Goal: Task Accomplishment & Management: Complete application form

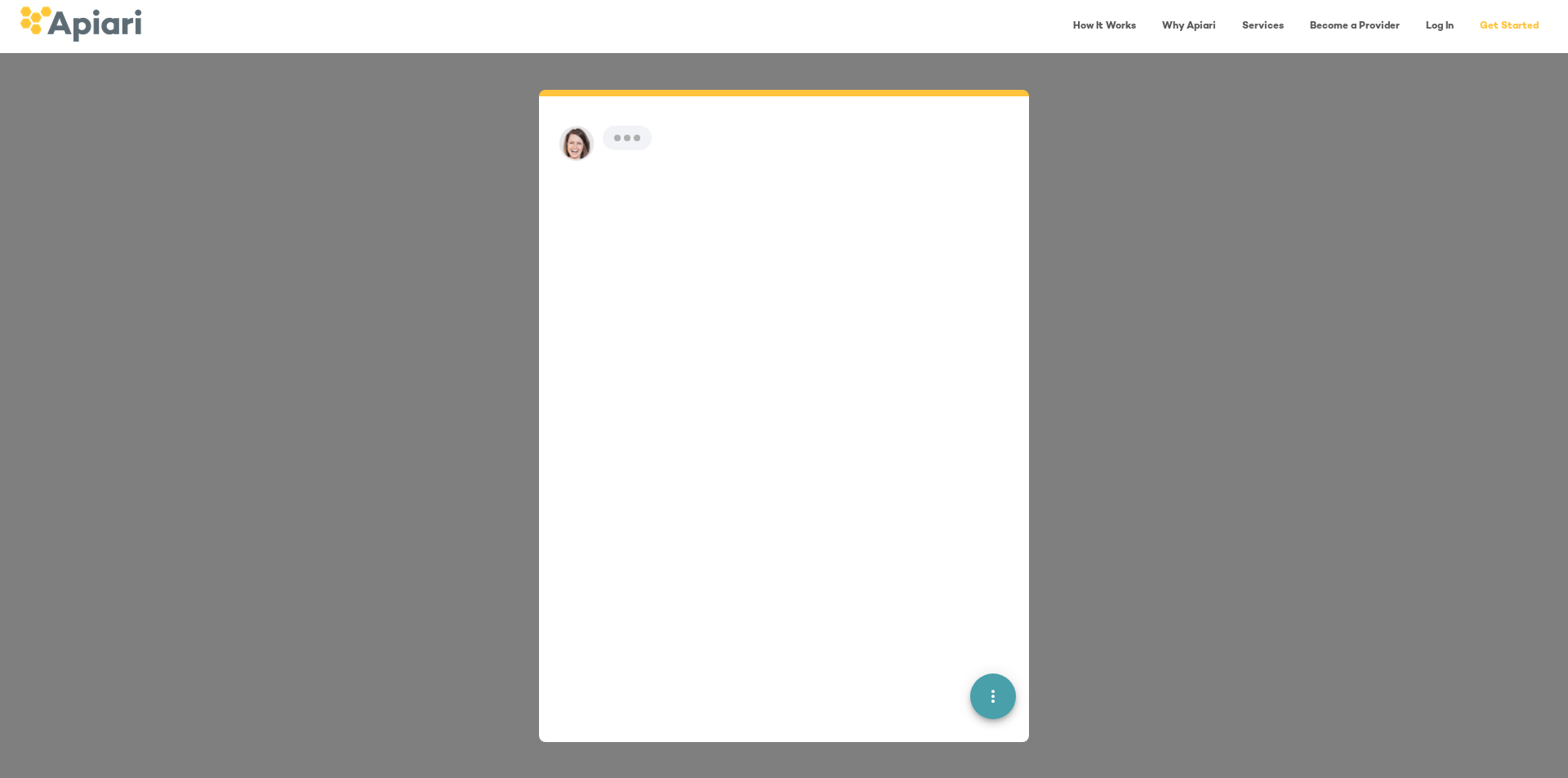
scroll to position [23, 0]
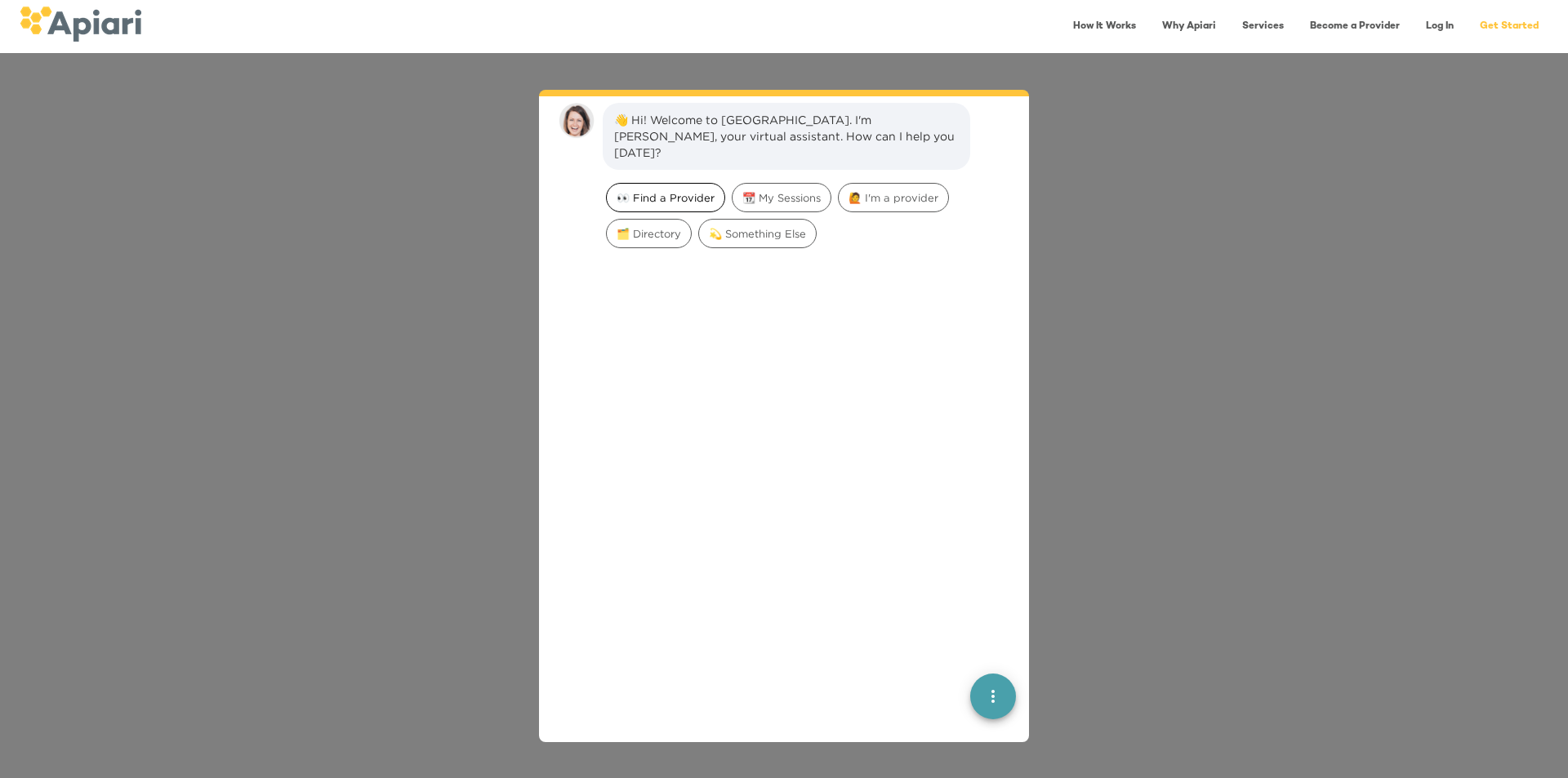
click at [697, 190] on span "👀 Find a Provider" at bounding box center [665, 197] width 117 height 16
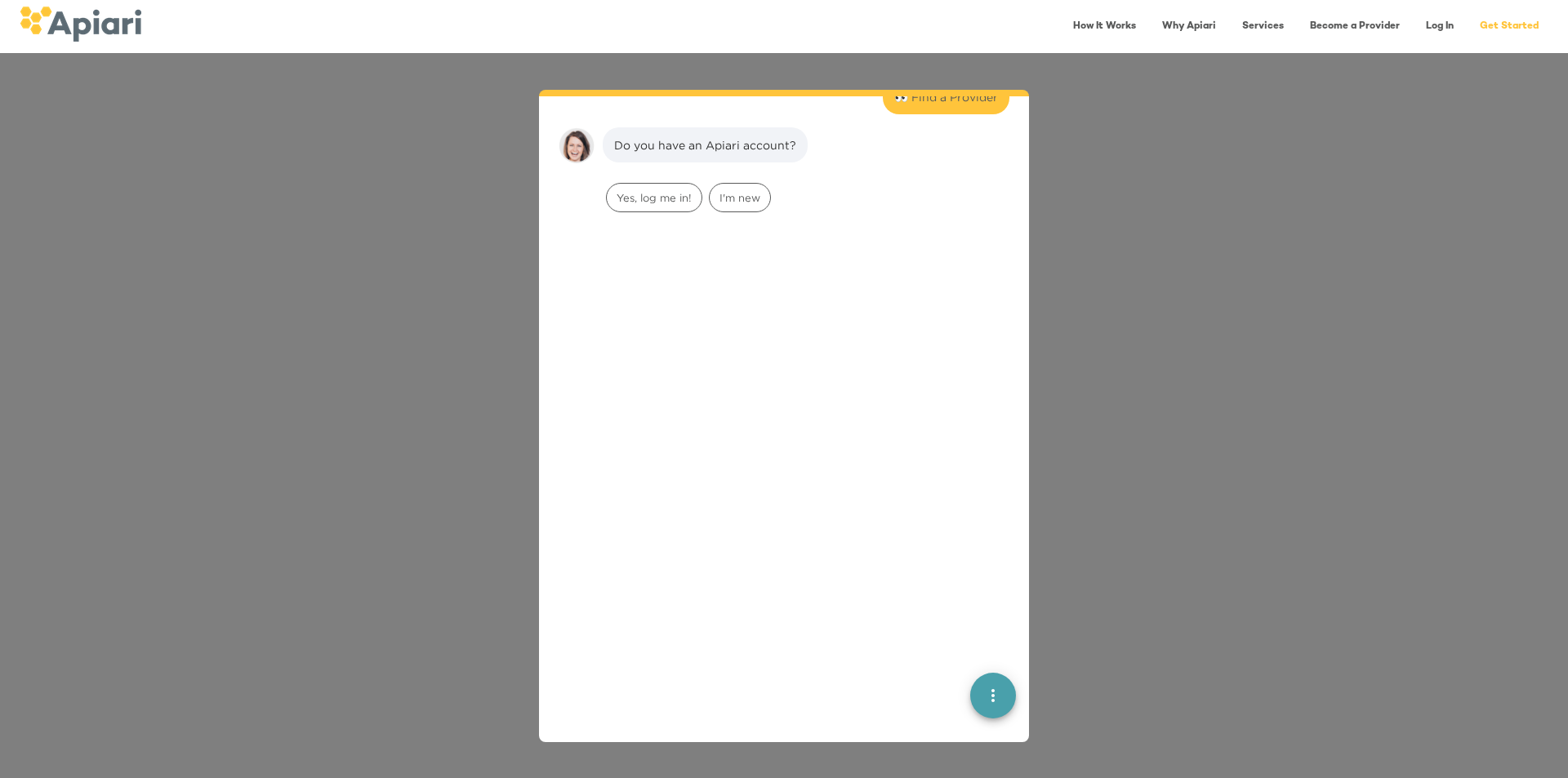
scroll to position [135, 0]
click at [753, 182] on span "I'm new" at bounding box center [740, 189] width 61 height 16
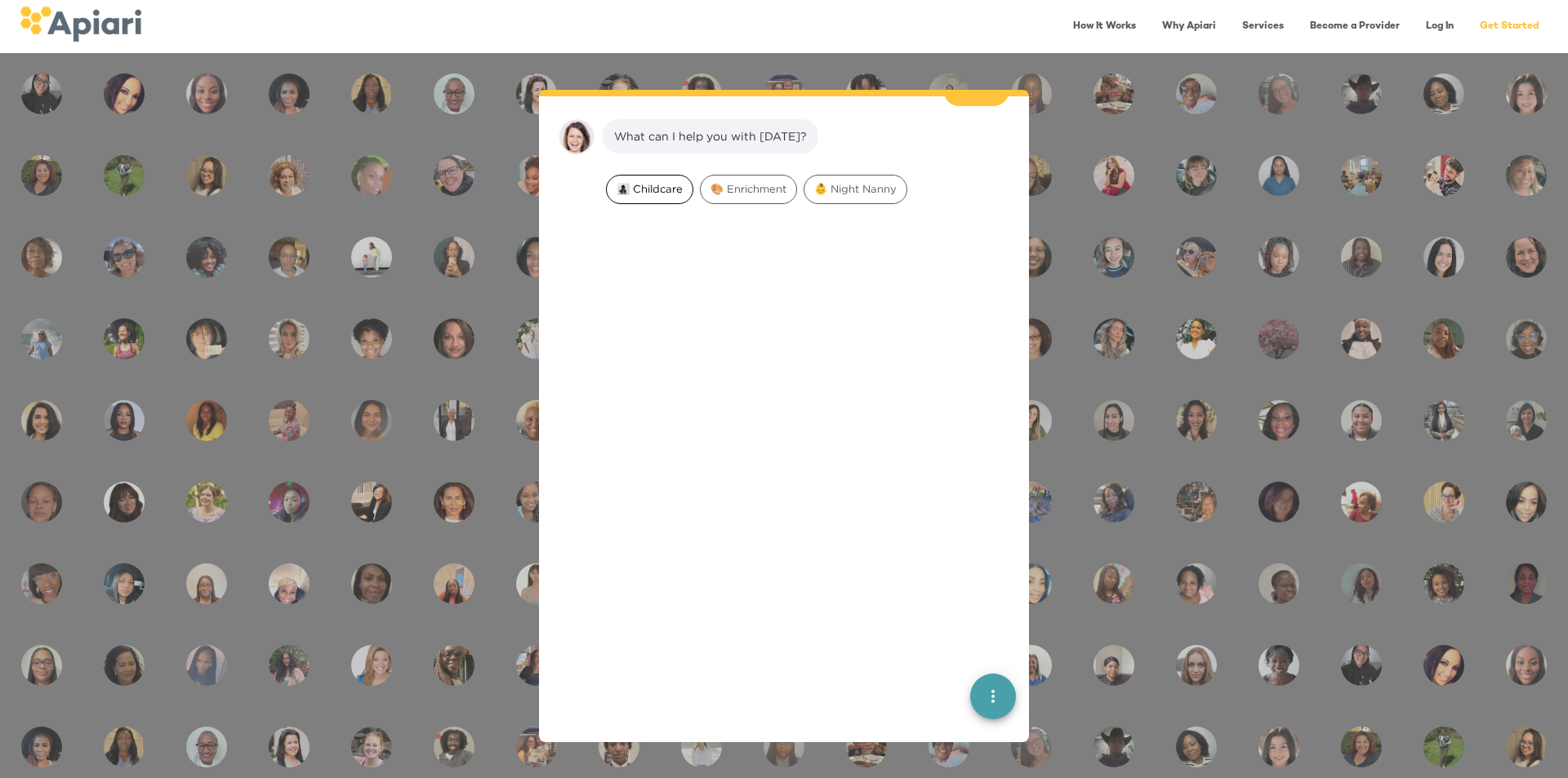
click at [652, 182] on span "👩‍👧‍👦 Childcare" at bounding box center [649, 189] width 85 height 16
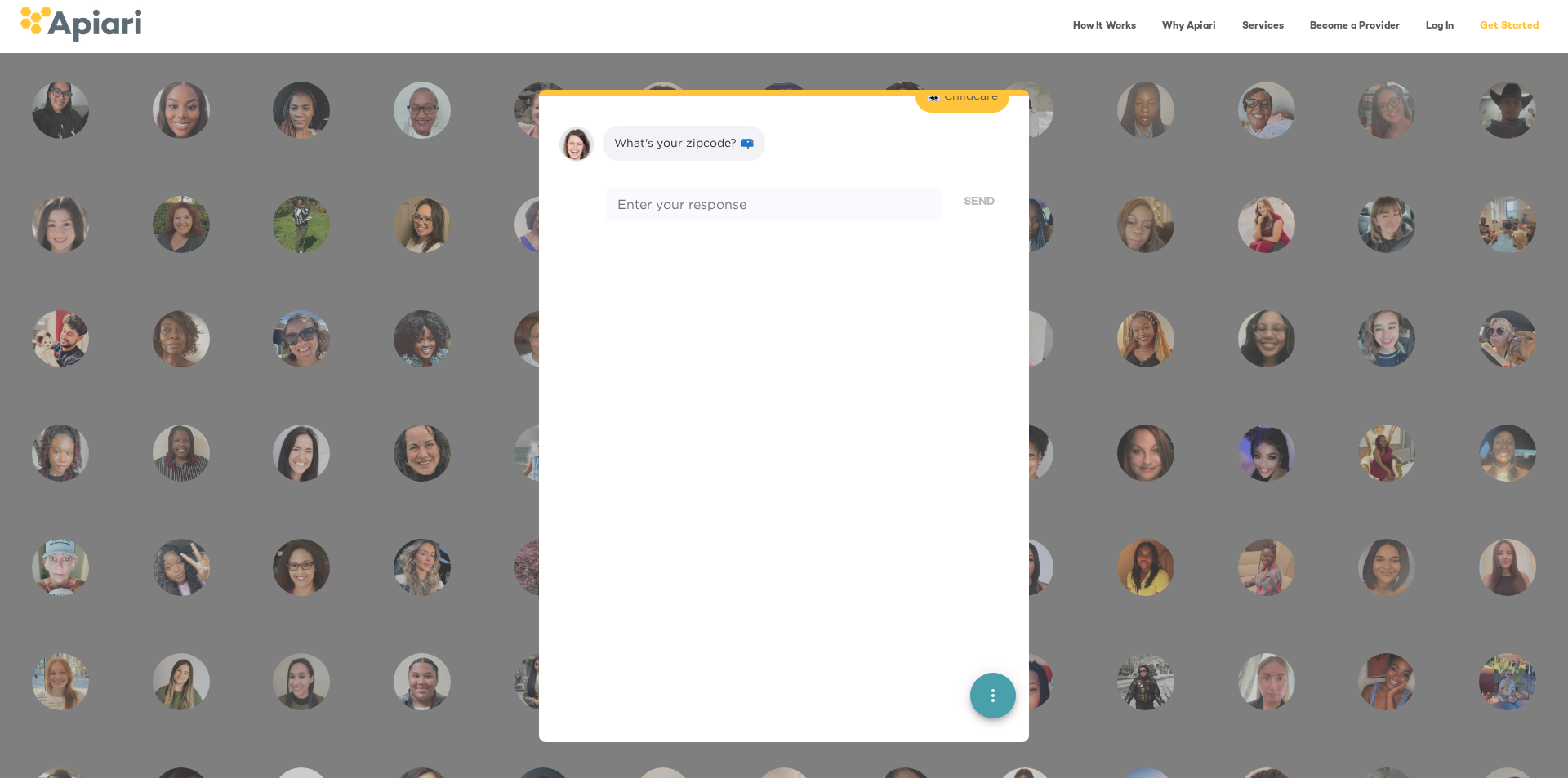
scroll to position [341, 0]
click at [764, 188] on div "* Enter your response" at bounding box center [773, 197] width 337 height 33
type textarea "*"
type textarea "*****"
click at [972, 187] on span "Send" at bounding box center [979, 195] width 31 height 20
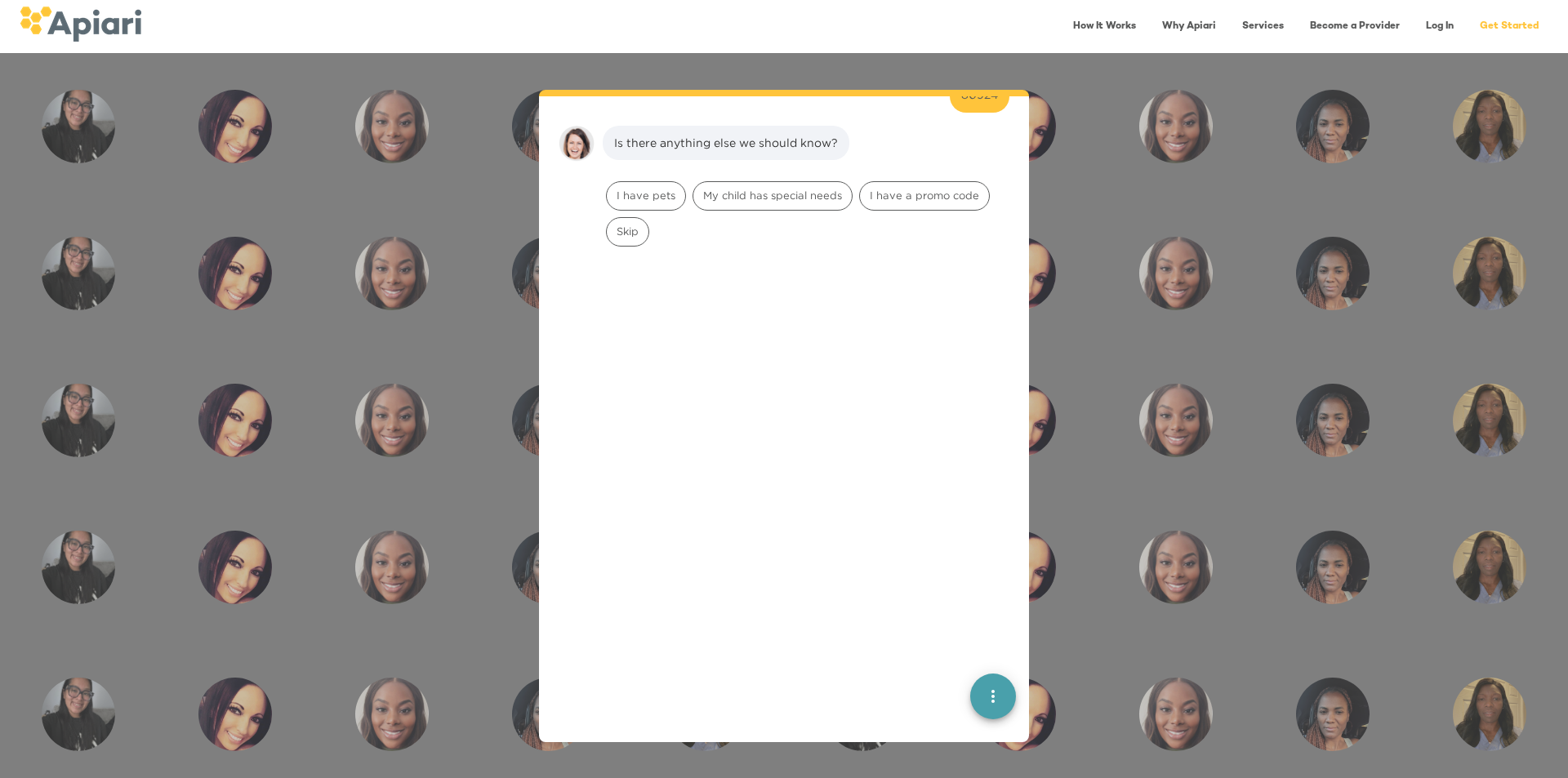
scroll to position [444, 0]
click at [657, 181] on div "I have pets" at bounding box center [645, 189] width 80 height 29
click at [629, 181] on div "Dogs" at bounding box center [629, 189] width 49 height 29
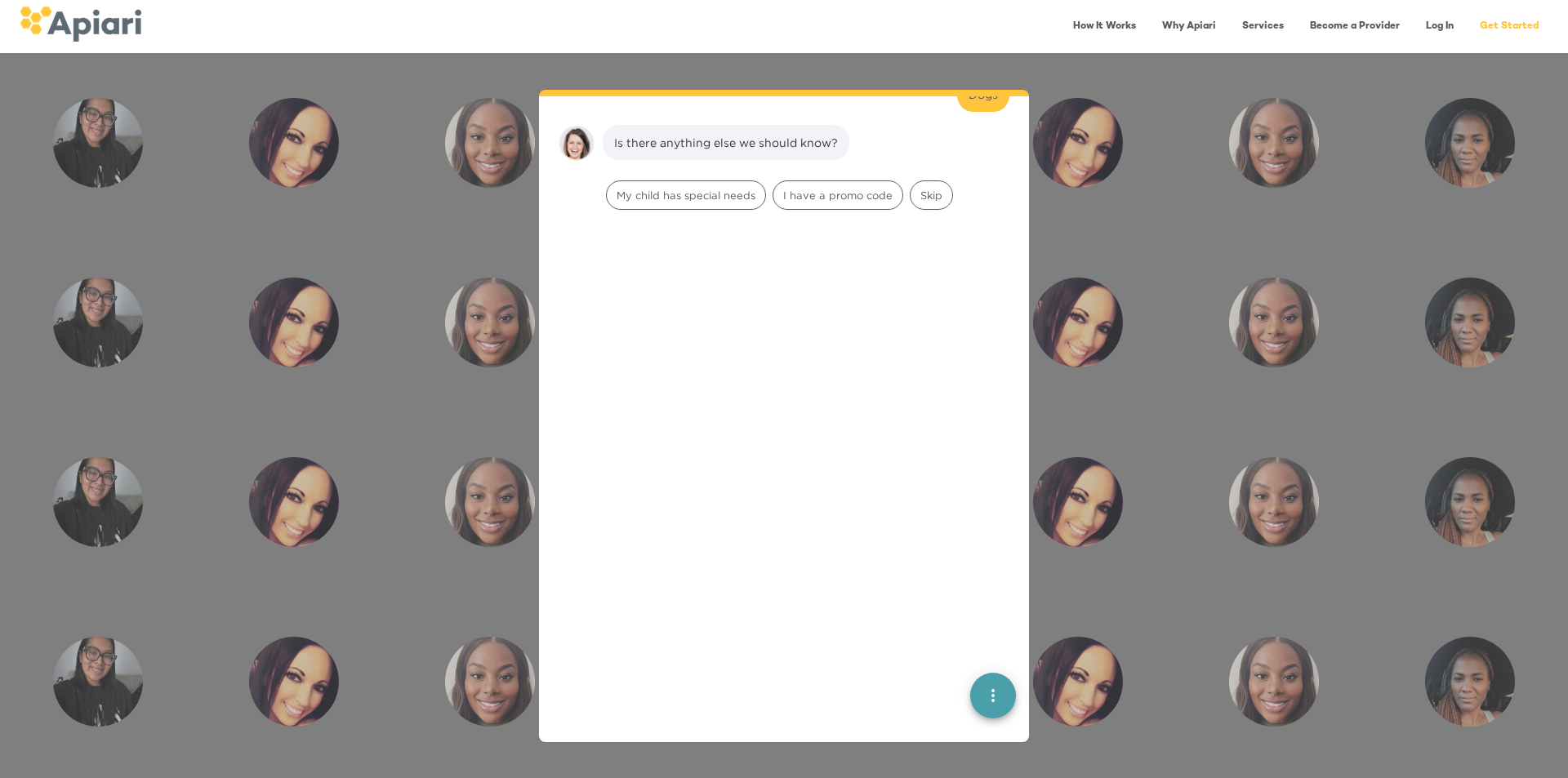
scroll to position [650, 0]
click at [933, 182] on span "Skip" at bounding box center [930, 189] width 41 height 16
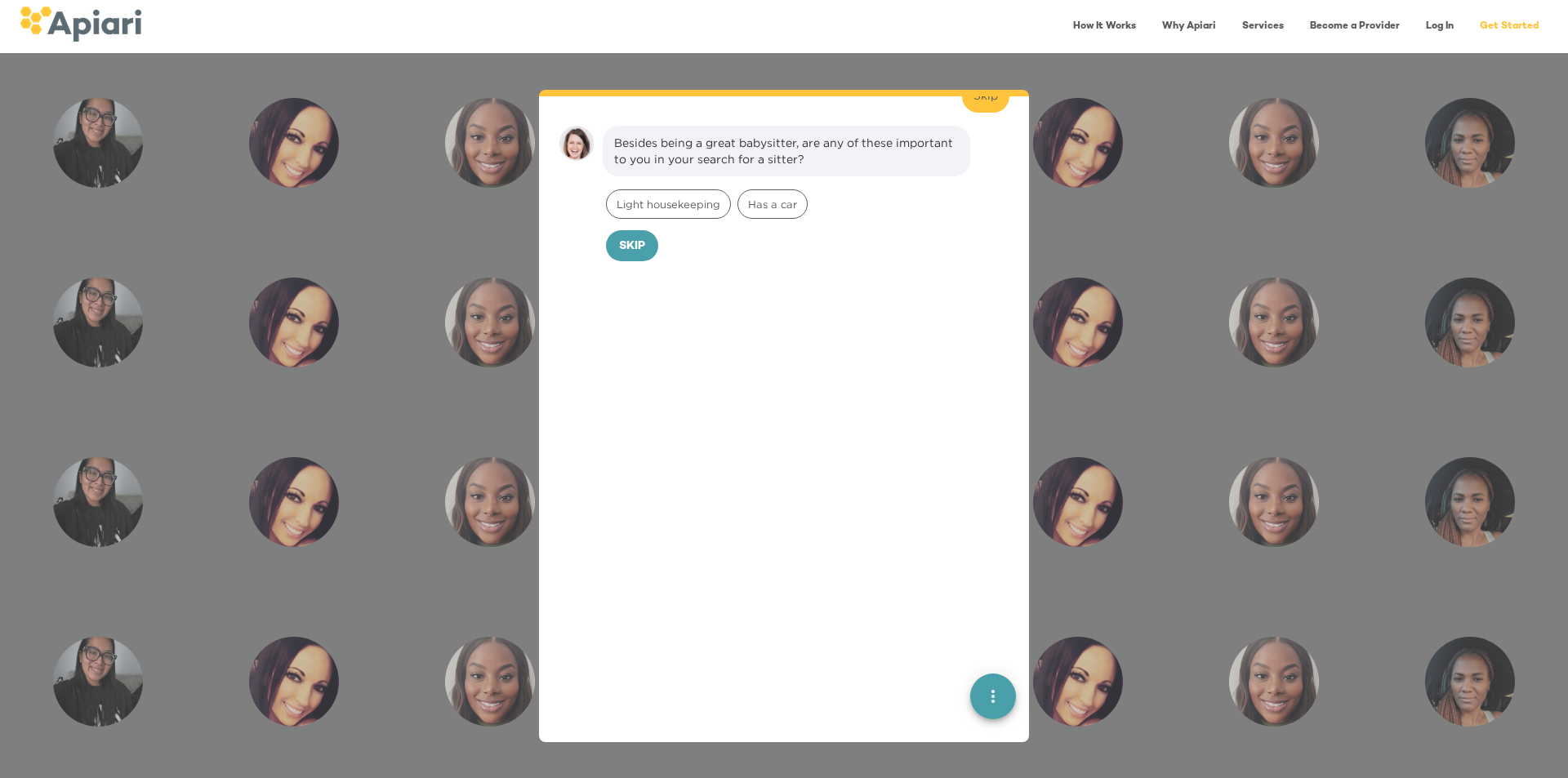
scroll to position [753, 0]
click at [685, 192] on div "Light housekeeping" at bounding box center [668, 197] width 125 height 29
click at [661, 230] on span "Confirm" at bounding box center [663, 240] width 54 height 20
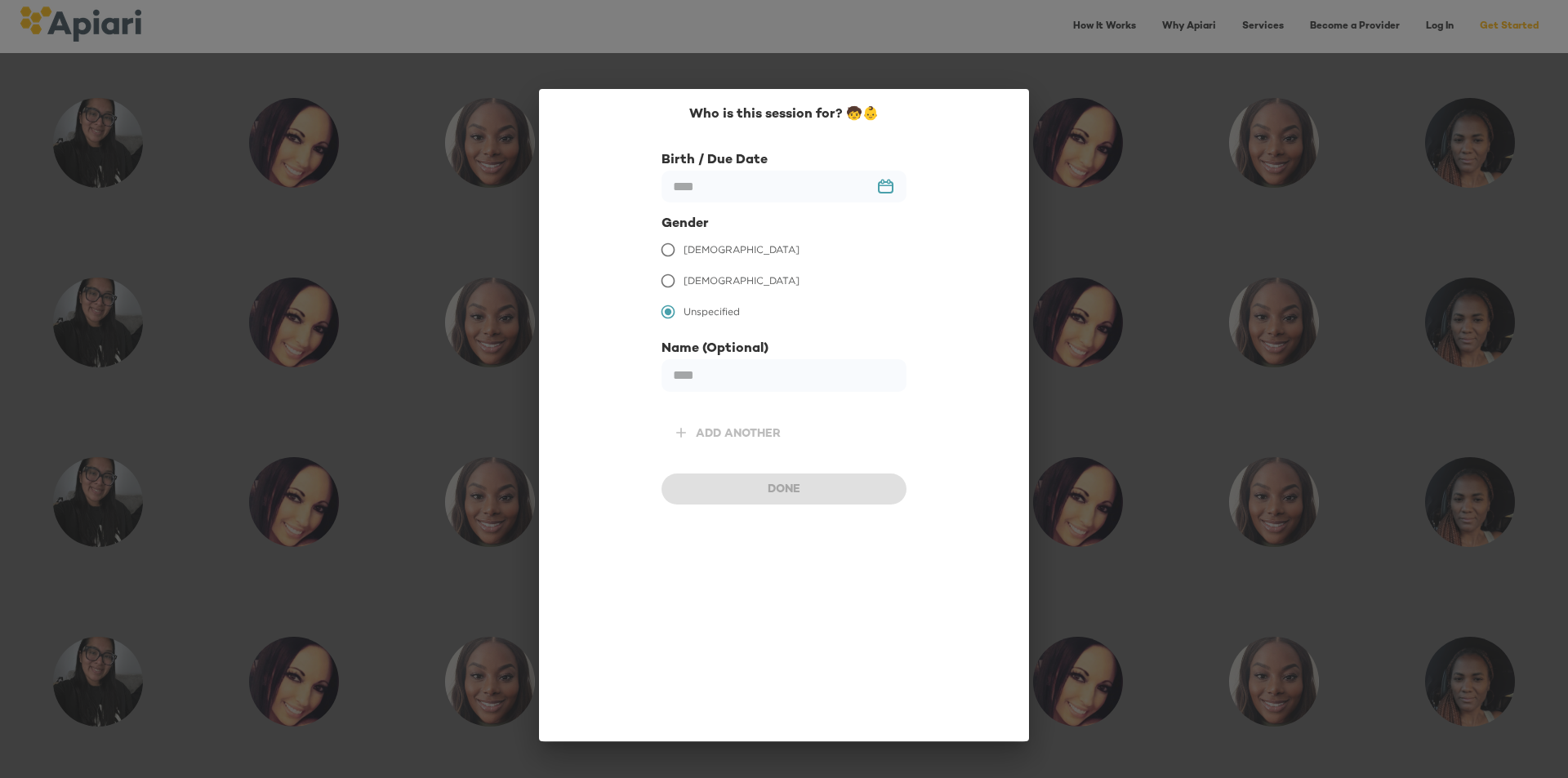
scroll to position [865, 0]
click at [805, 183] on input "text" at bounding box center [784, 186] width 245 height 32
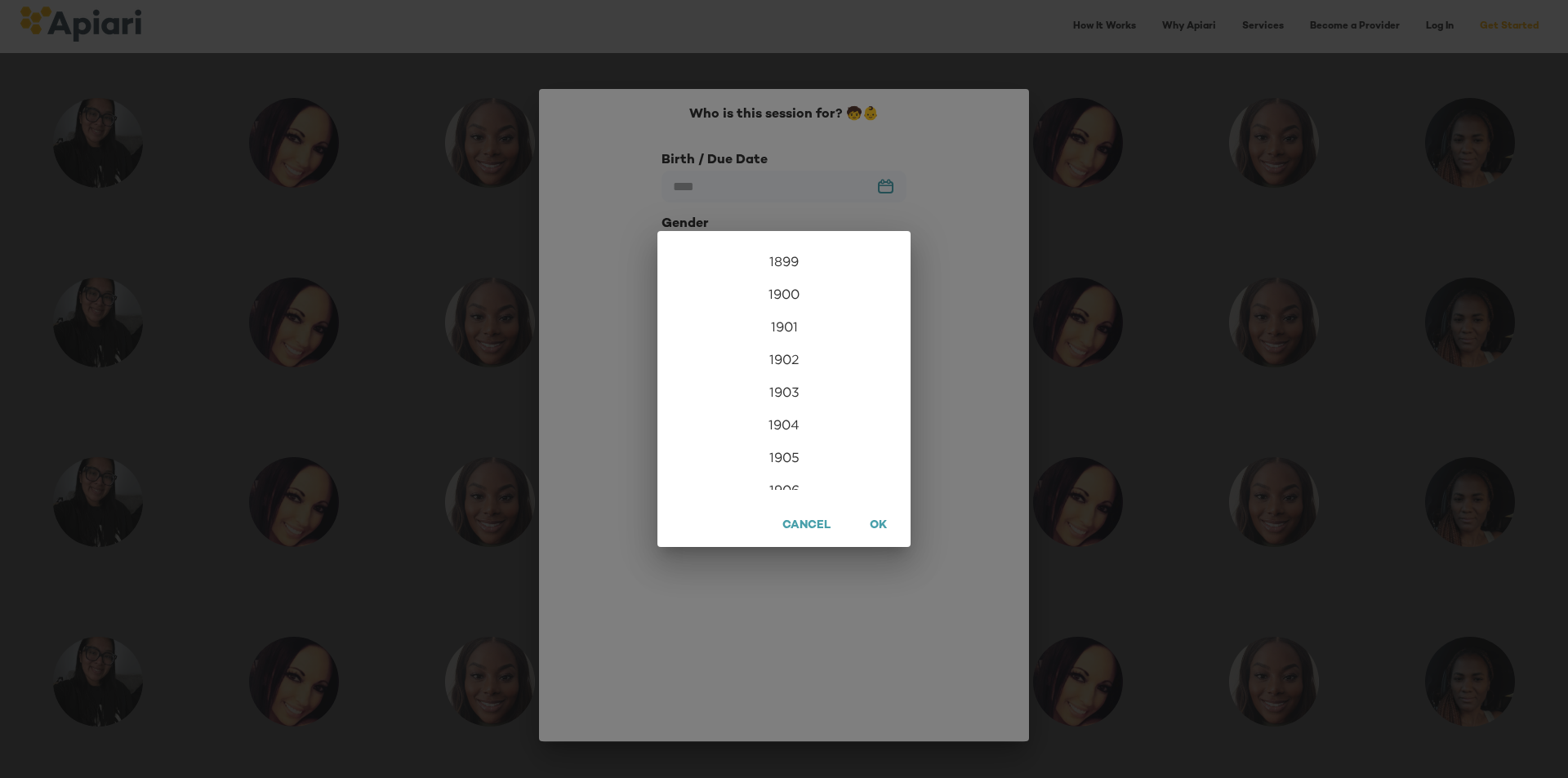
scroll to position [3951, 0]
click at [793, 393] on div "2024" at bounding box center [784, 392] width 253 height 33
click at [710, 398] on div "[DATE]" at bounding box center [699, 397] width 84 height 61
type input "*********"
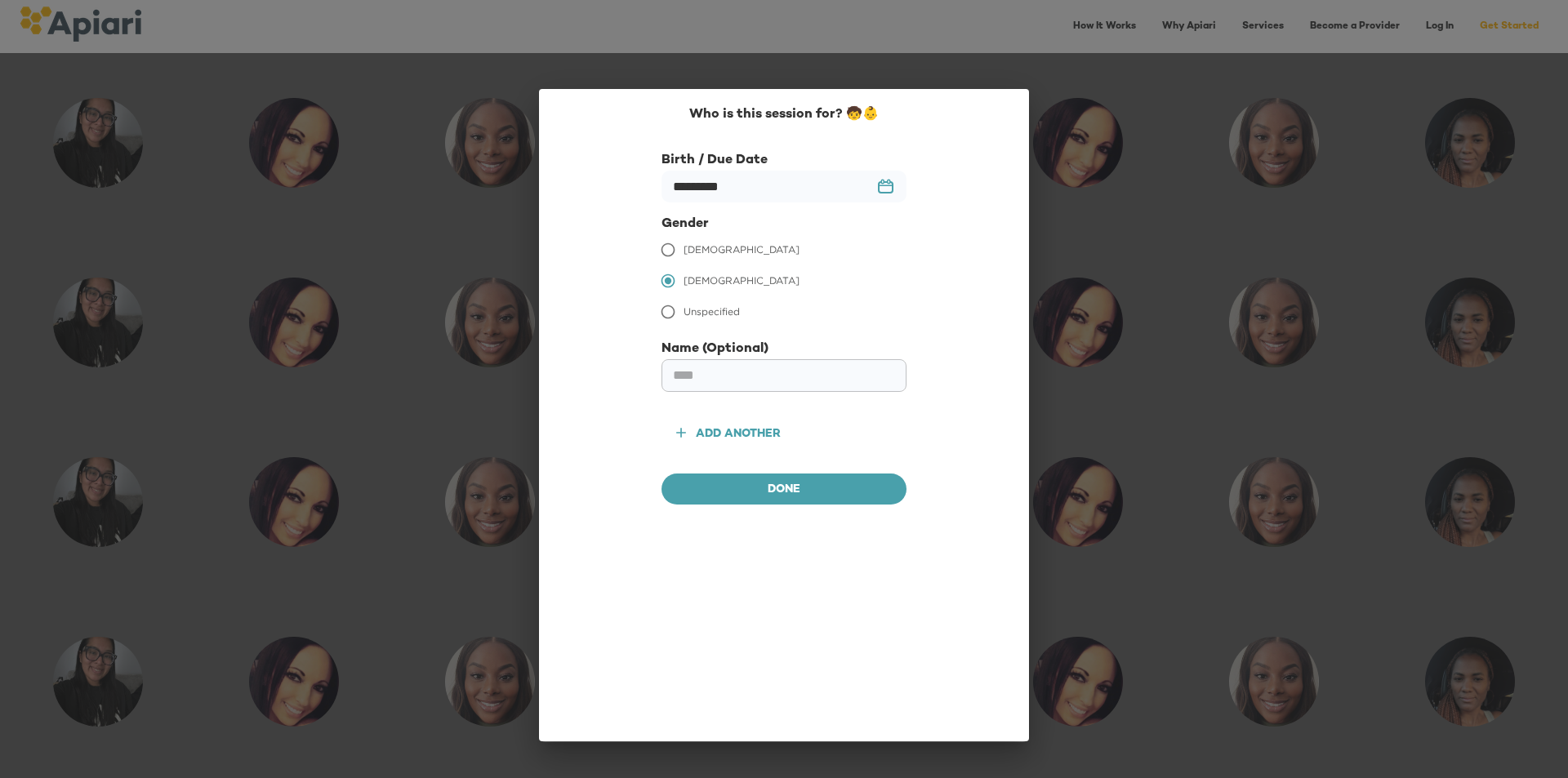
click at [733, 379] on input "text" at bounding box center [784, 376] width 245 height 33
type input "****"
click at [792, 508] on div "Who is this session for? 🧒👶 Birth / Due Date ********* ​ 23979DC4-A7E4-489C-88E…" at bounding box center [784, 415] width 490 height 652
click at [805, 504] on button "Done" at bounding box center [784, 489] width 245 height 31
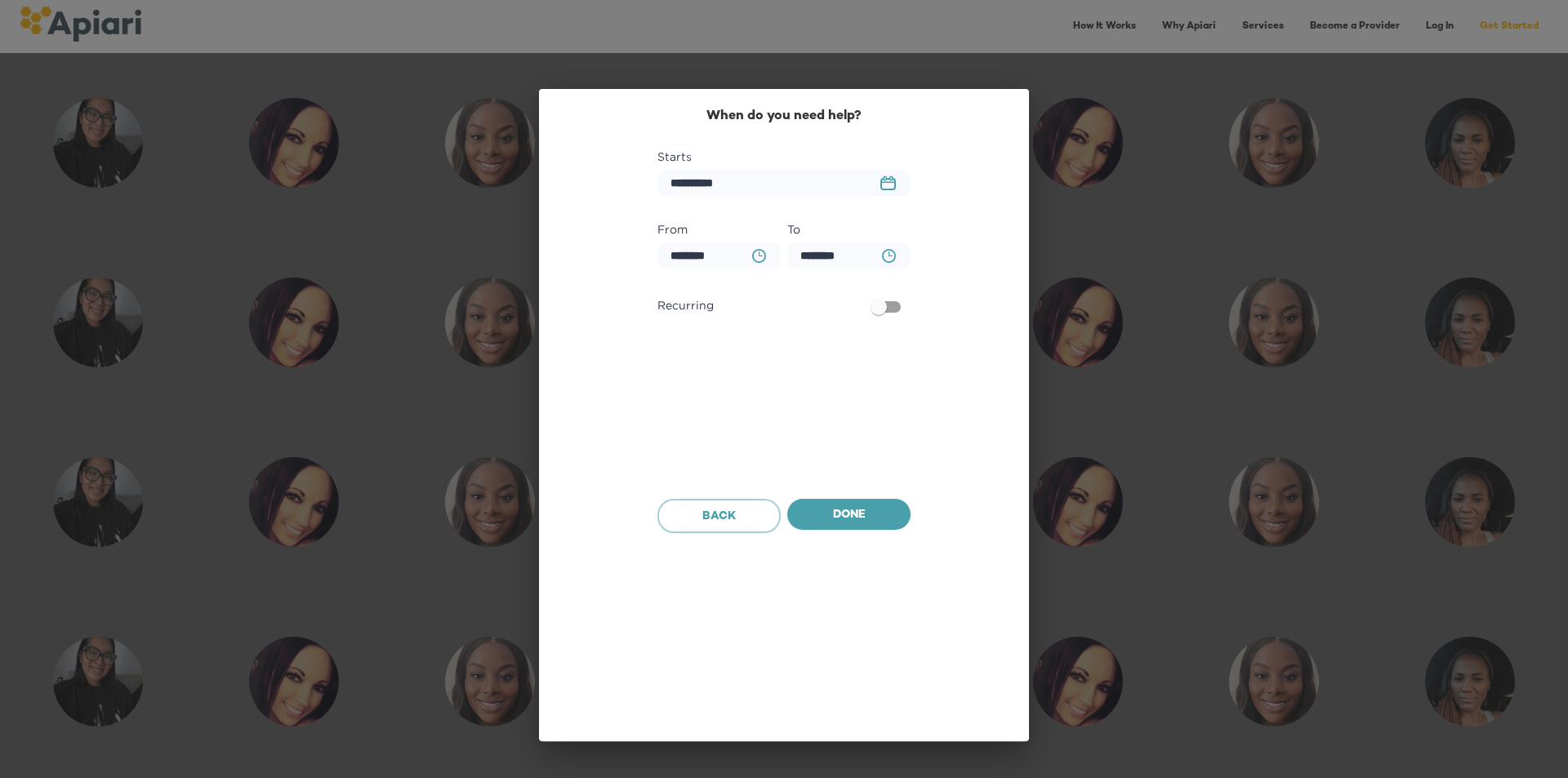
scroll to position [968, 0]
click at [886, 183] on icon "23979DC4-A7E4-489C-88E7-37869341D308 Created with sketchtool." at bounding box center [887, 183] width 16 height 15
click at [876, 395] on p "25" at bounding box center [877, 390] width 11 height 14
type input "**********"
click at [763, 256] on icon "BA0D2328-0349-4FFE-B945-982DA367CA30 Created with sketchtool." at bounding box center [759, 255] width 14 height 14
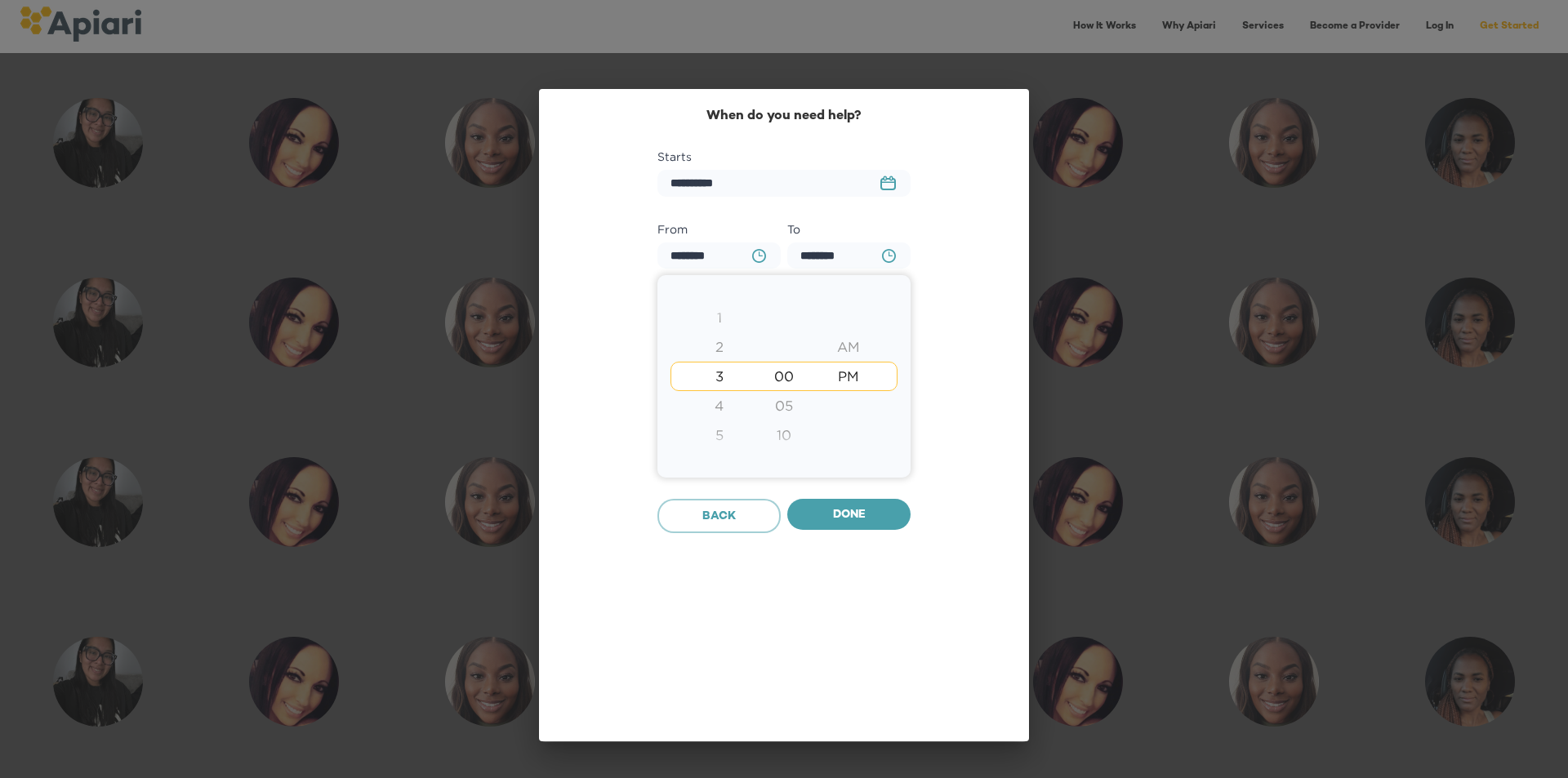
click at [763, 256] on div at bounding box center [784, 389] width 1568 height 778
click at [763, 256] on icon "BA0D2328-0349-4FFE-B945-982DA367CA30 Created with sketchtool." at bounding box center [759, 255] width 14 height 14
click at [740, 348] on div "2" at bounding box center [718, 347] width 64 height 29
type input "********"
click at [928, 357] on div at bounding box center [784, 389] width 1568 height 778
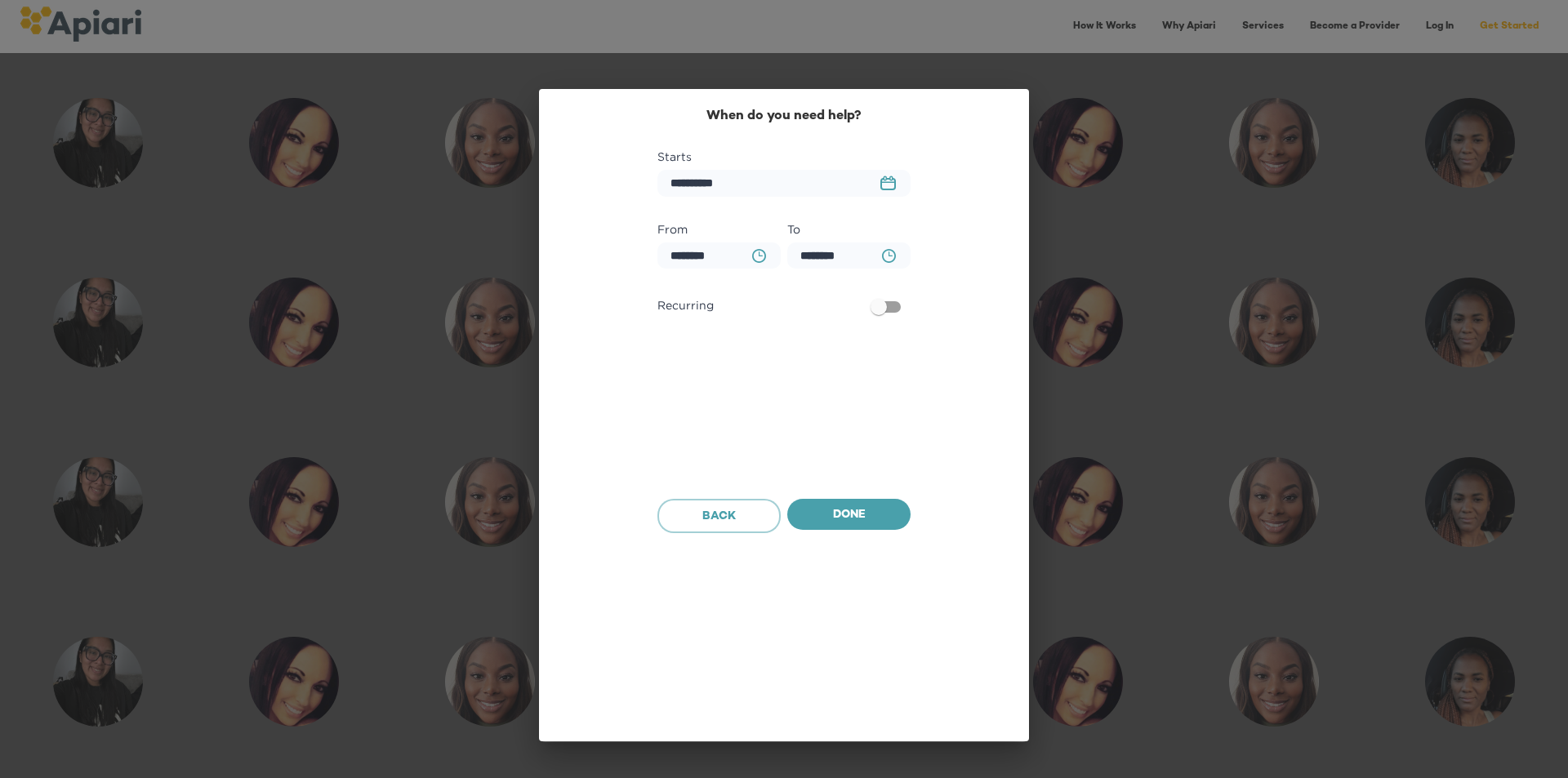
click at [881, 262] on button "BA0D2328-0349-4FFE-B945-982DA367CA30 Created with sketchtool." at bounding box center [888, 256] width 33 height 33
click at [723, 341] on div "5" at bounding box center [718, 347] width 64 height 29
click at [1018, 343] on div at bounding box center [784, 389] width 1568 height 778
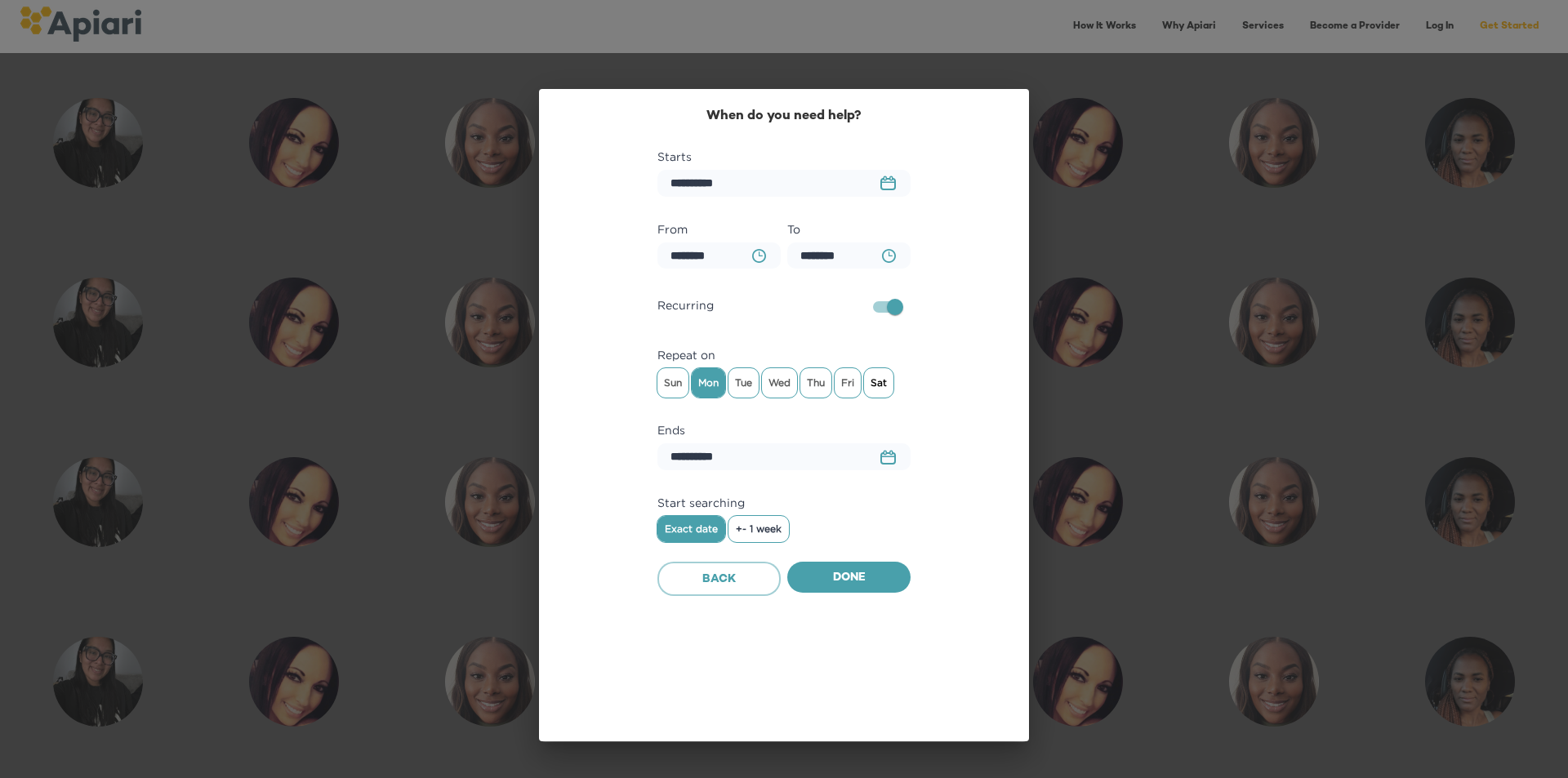
click at [888, 375] on span "Sat" at bounding box center [878, 383] width 29 height 25
click at [719, 382] on span "Mon" at bounding box center [708, 383] width 33 height 25
click at [952, 382] on div "**********" at bounding box center [784, 352] width 450 height 494
click at [890, 254] on icon "BA0D2328-0349-4FFE-B945-982DA367CA30 Created with sketchtool." at bounding box center [888, 255] width 14 height 14
click at [722, 401] on div "6" at bounding box center [718, 406] width 64 height 29
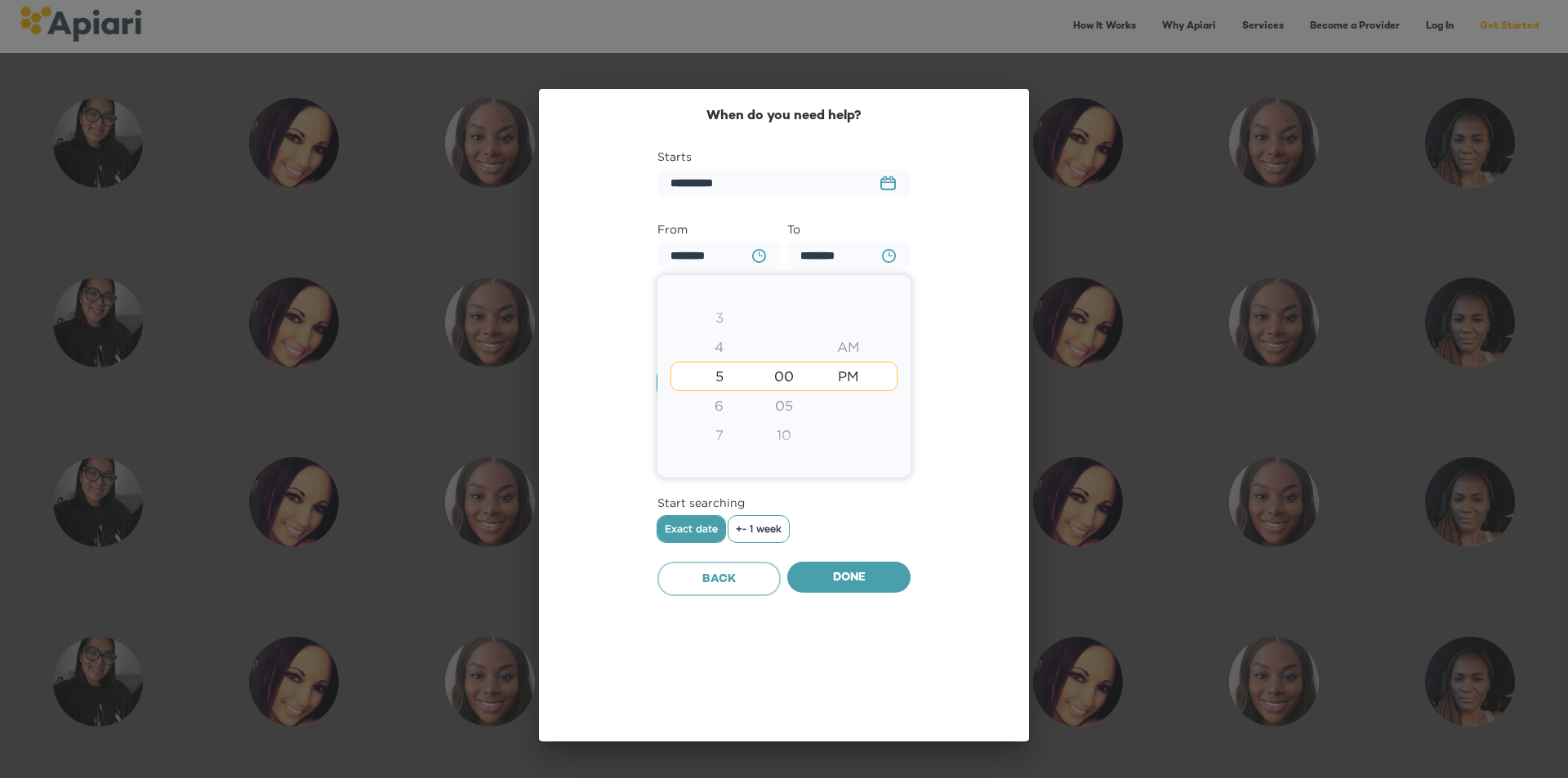
type input "********"
click at [977, 348] on div at bounding box center [784, 389] width 1568 height 778
click at [824, 388] on span "Thu" at bounding box center [816, 383] width 31 height 25
click at [894, 380] on span "Sat" at bounding box center [878, 383] width 29 height 25
click at [953, 377] on div "**********" at bounding box center [784, 352] width 450 height 494
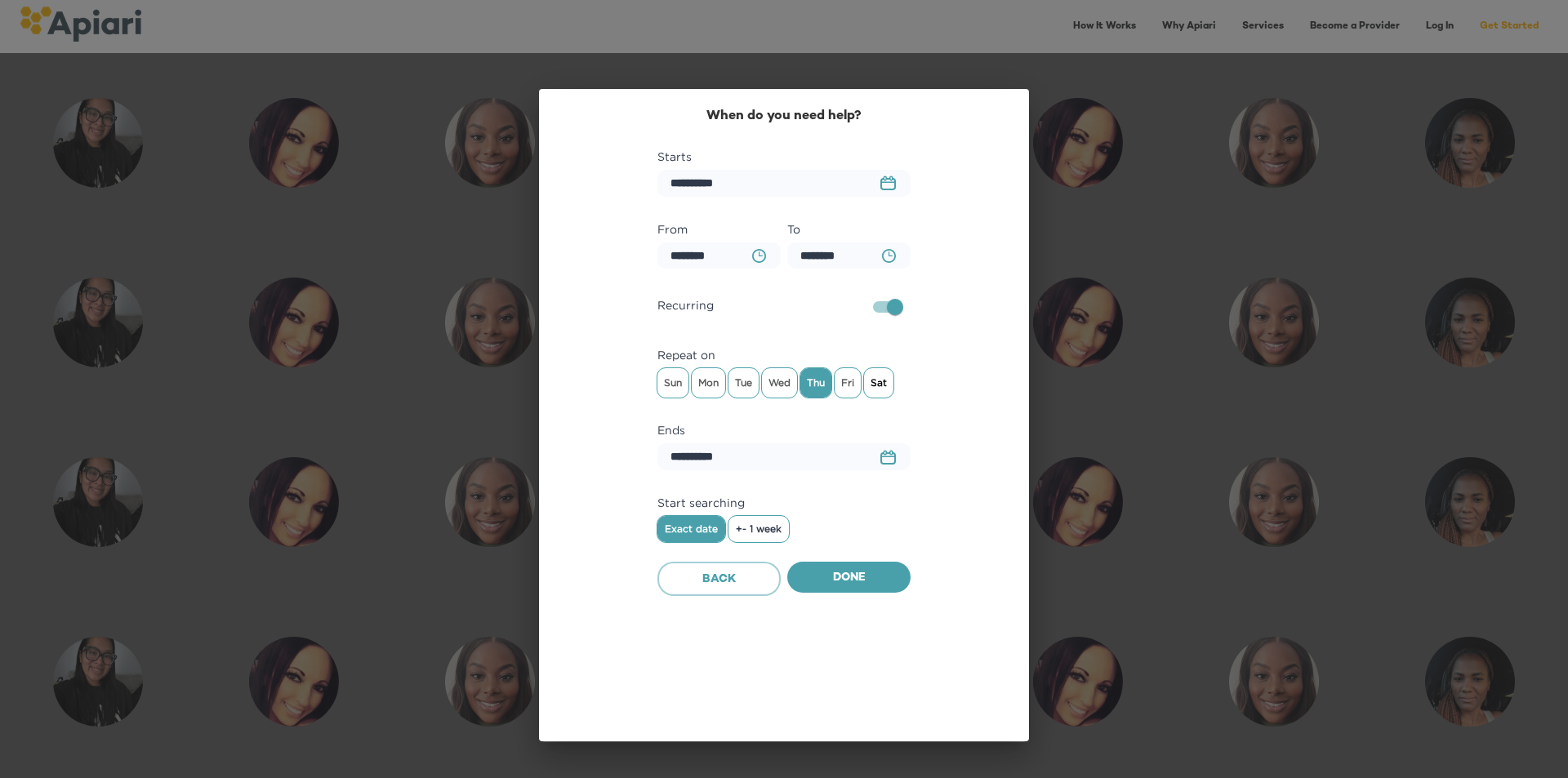
click at [866, 380] on span "Sat" at bounding box center [878, 383] width 29 height 25
click at [824, 381] on span "Thu" at bounding box center [816, 383] width 31 height 25
click at [891, 460] on icon "23979DC4-A7E4-489C-88E7-37869341D308 Created with sketchtool." at bounding box center [887, 457] width 16 height 15
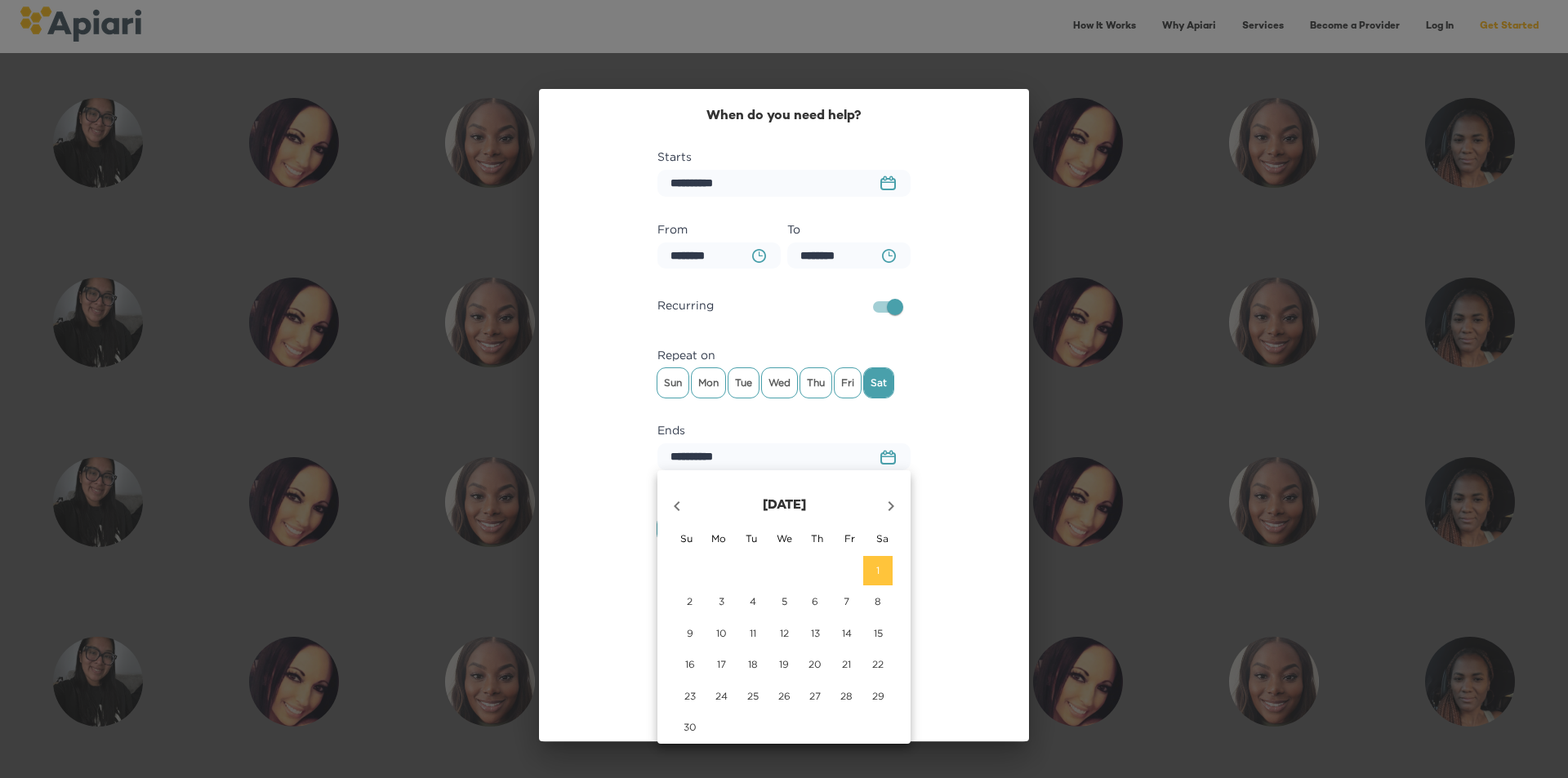
click at [892, 503] on icon "button" at bounding box center [890, 506] width 19 height 19
click at [875, 566] on p "6" at bounding box center [877, 570] width 6 height 14
type input "**********"
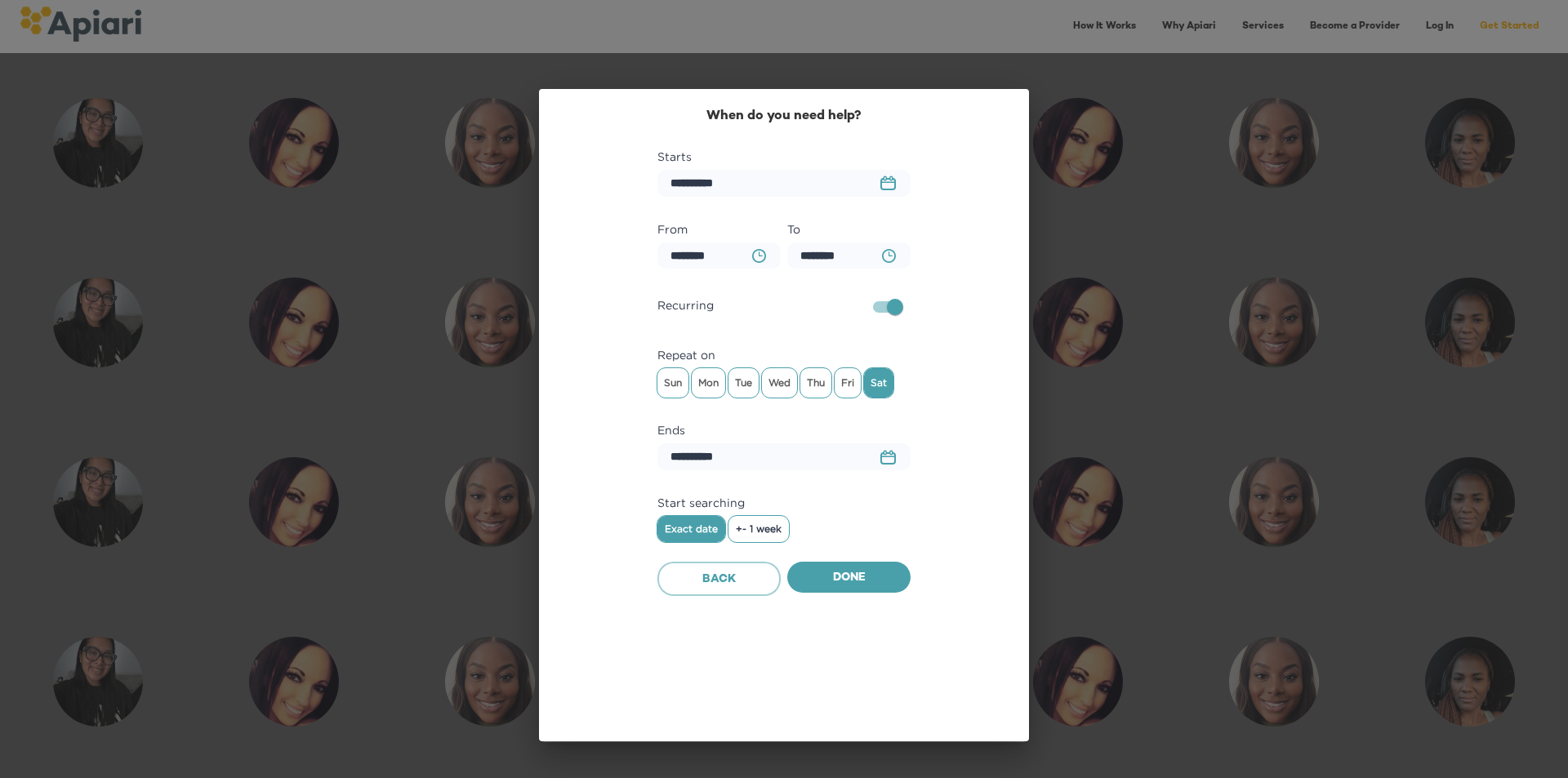
click at [933, 537] on div "**********" at bounding box center [784, 352] width 450 height 494
click at [774, 534] on span "+- 1 week" at bounding box center [759, 528] width 46 height 11
click at [881, 575] on span "Done" at bounding box center [849, 578] width 97 height 20
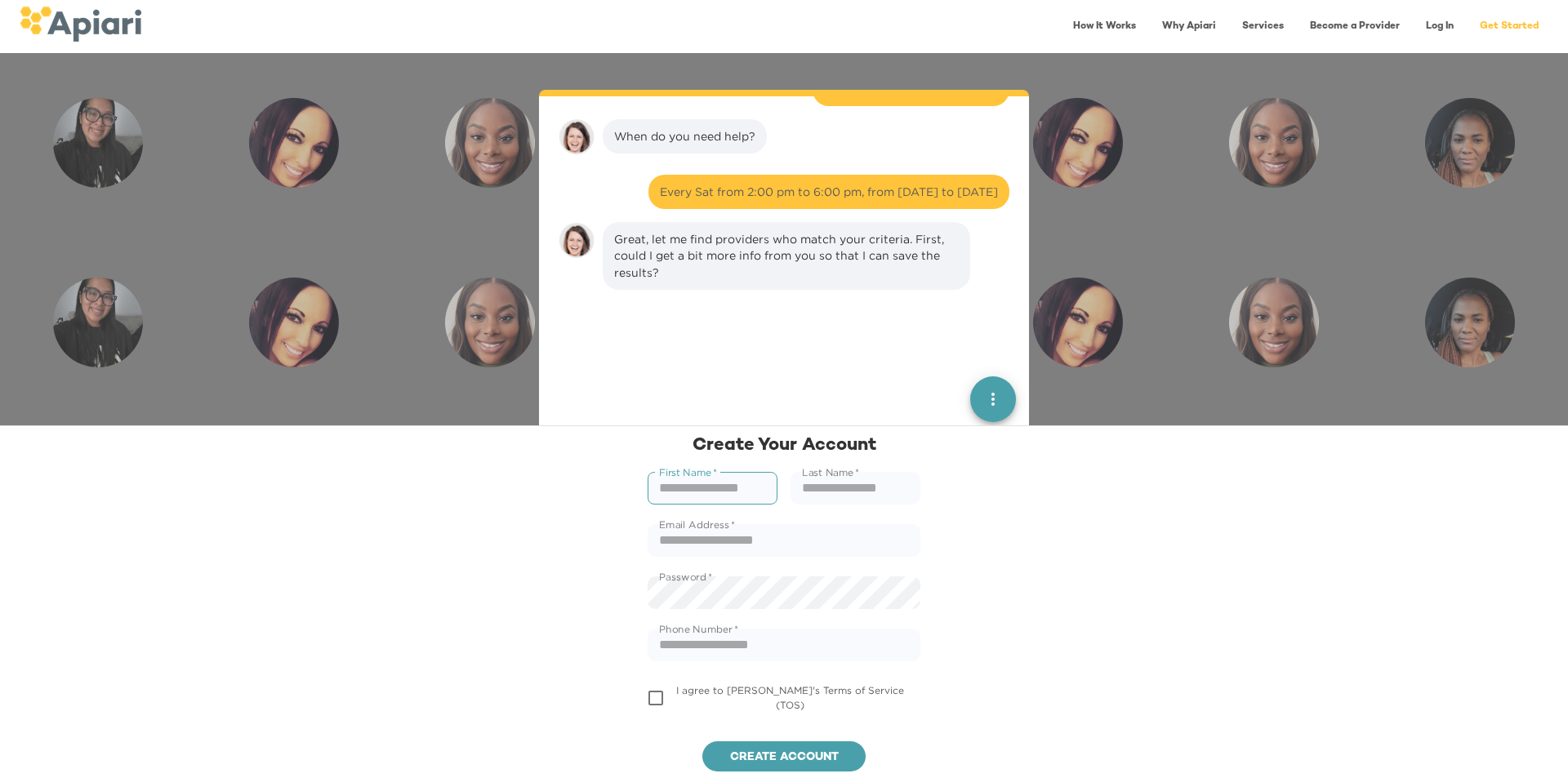
scroll to position [1088, 0]
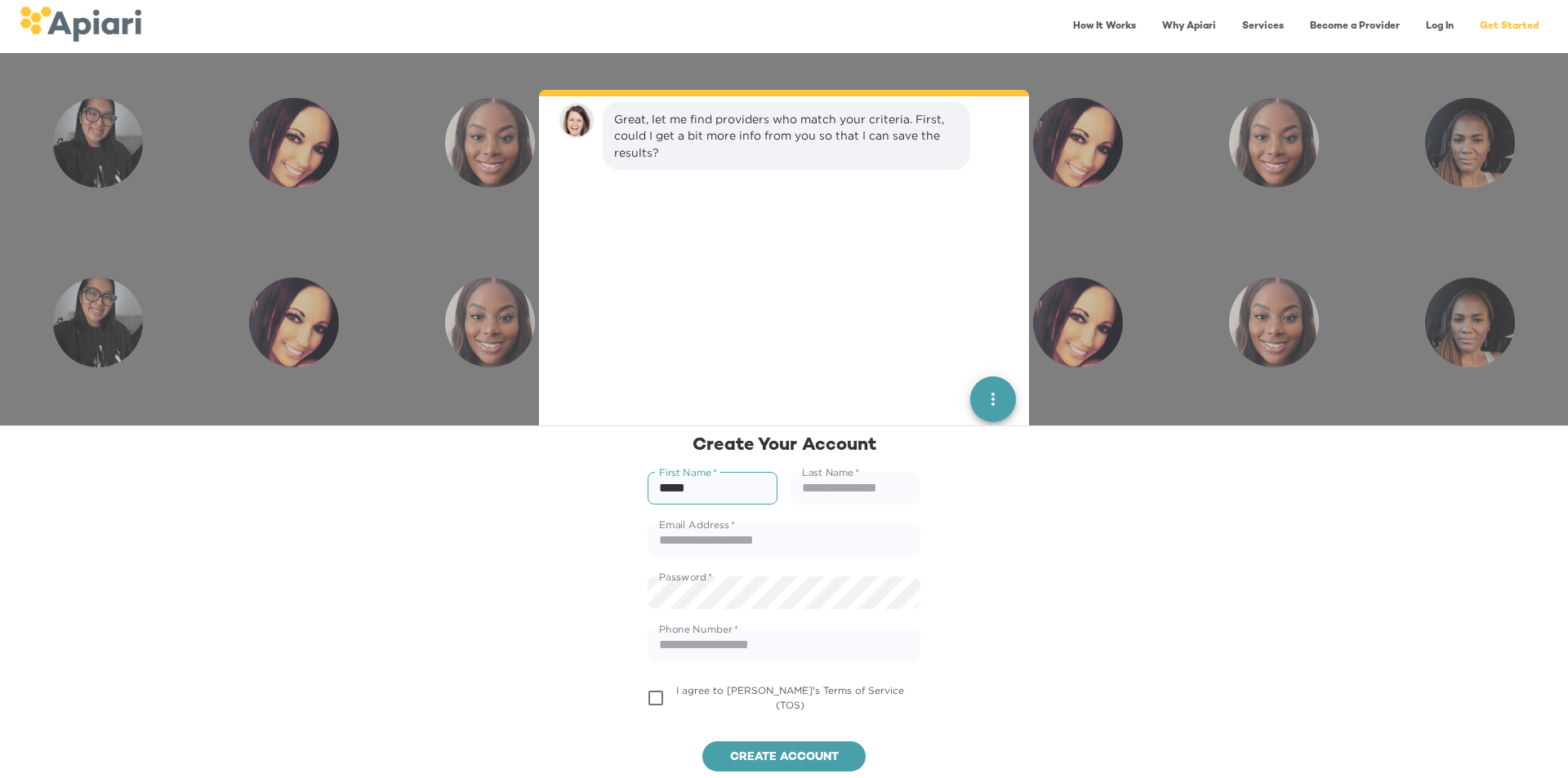
type input "*****"
type input "**********"
click at [739, 649] on input "text" at bounding box center [784, 645] width 272 height 33
type input "**********"
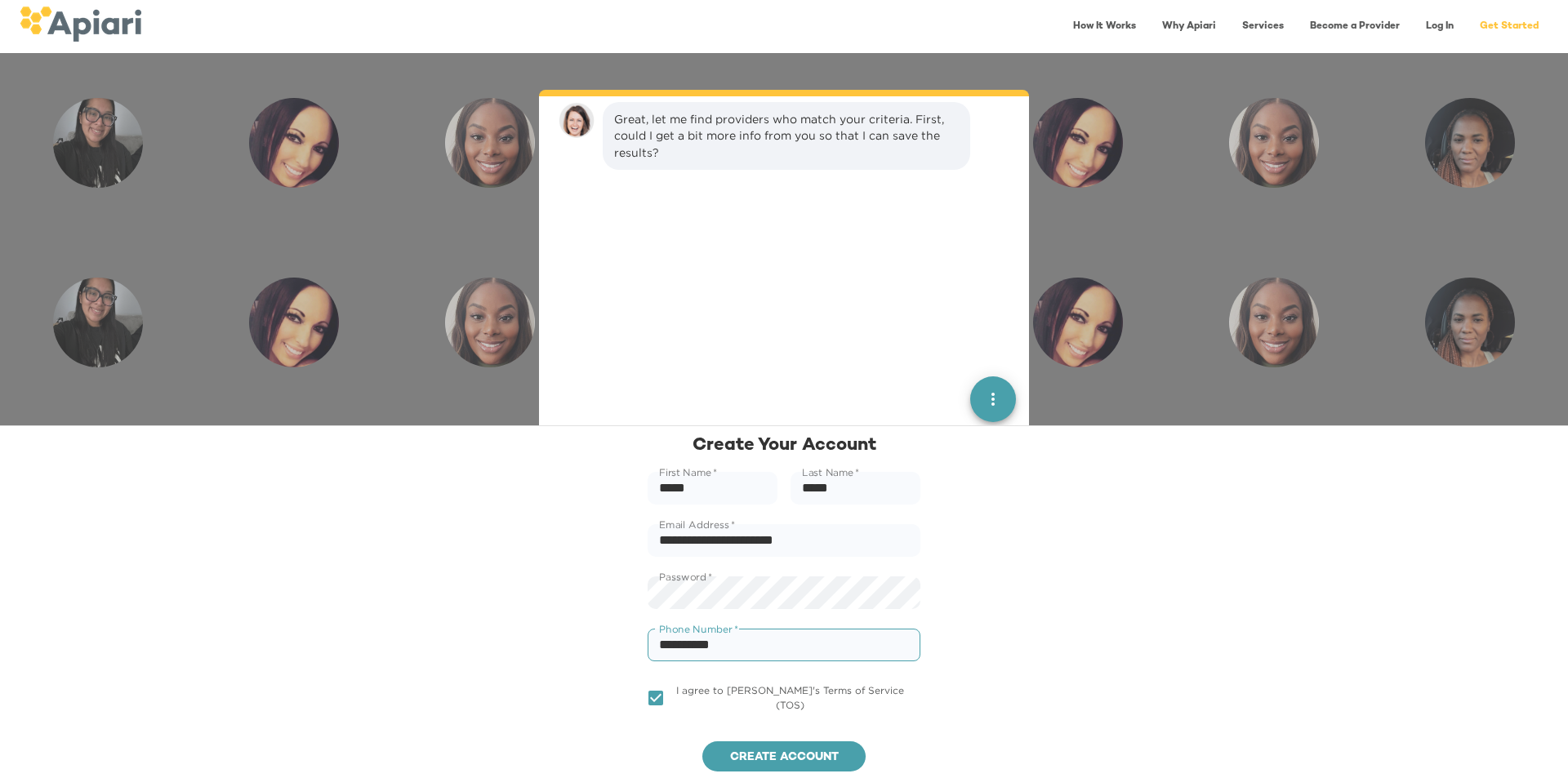
click at [739, 760] on span "Create account" at bounding box center [784, 758] width 137 height 20
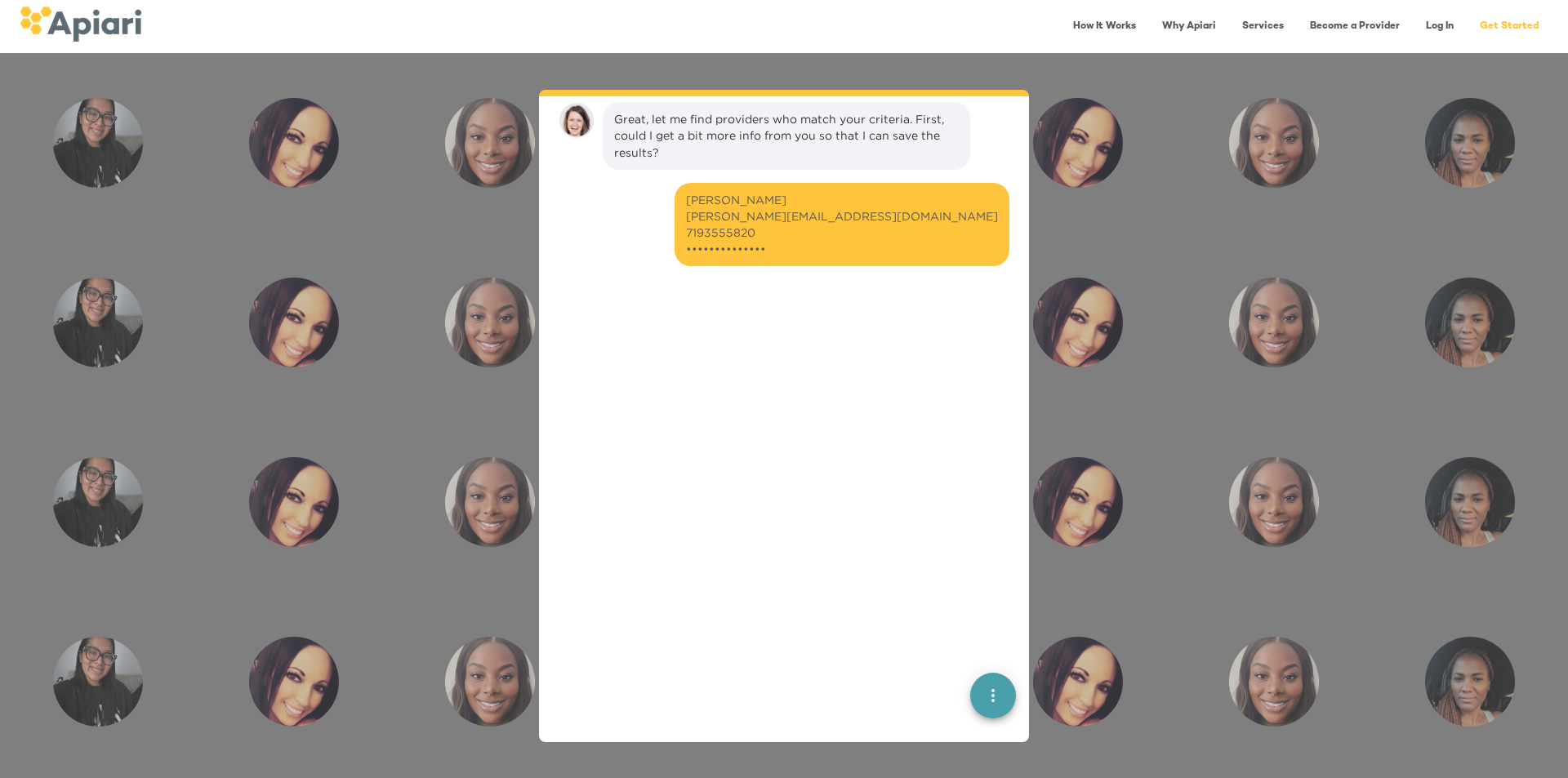
click at [970, 681] on button "quick menu" at bounding box center [993, 696] width 46 height 46
click at [902, 504] on div at bounding box center [784, 588] width 463 height 606
click at [818, 483] on div at bounding box center [784, 588] width 463 height 606
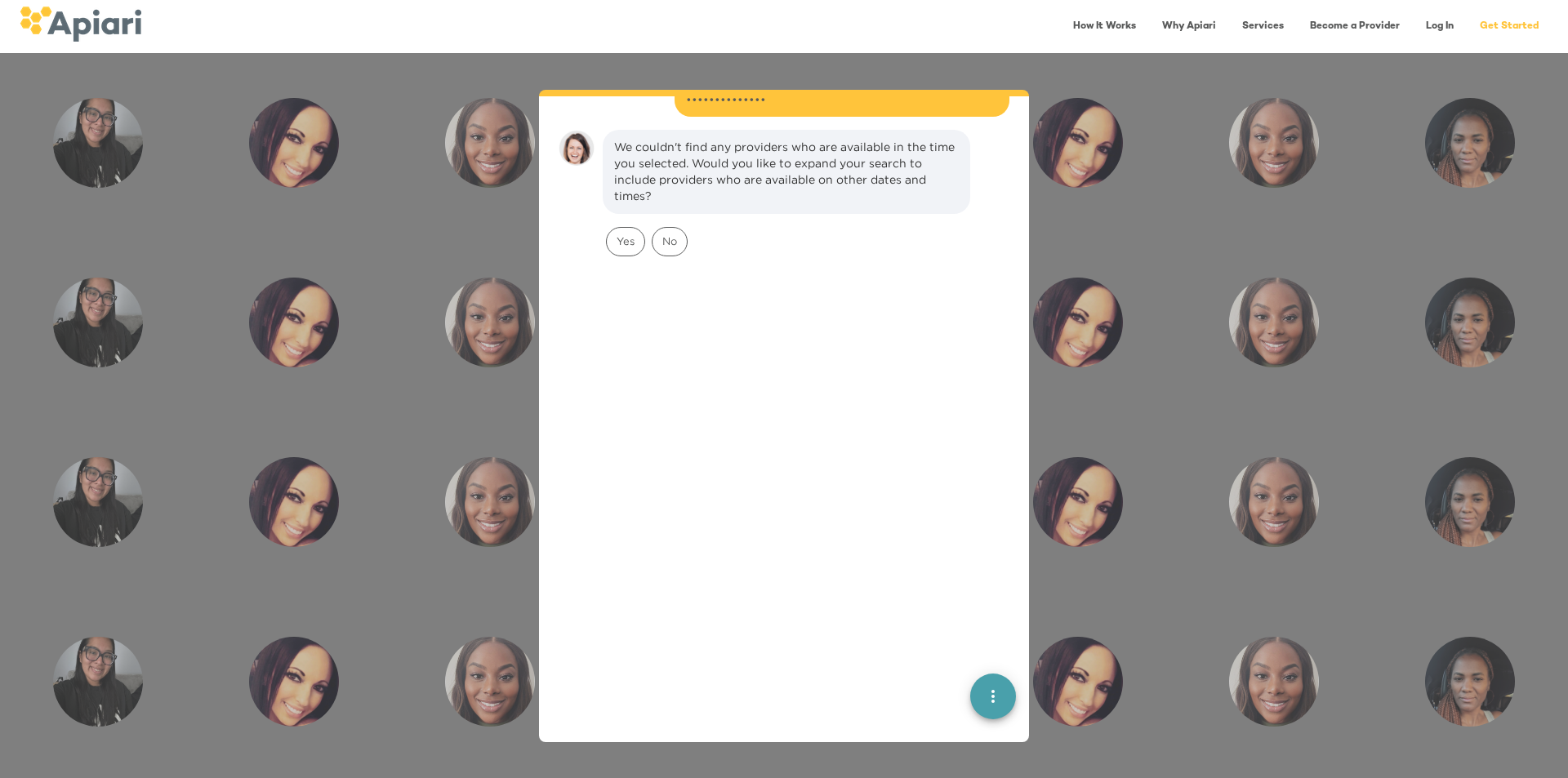
scroll to position [1265, 0]
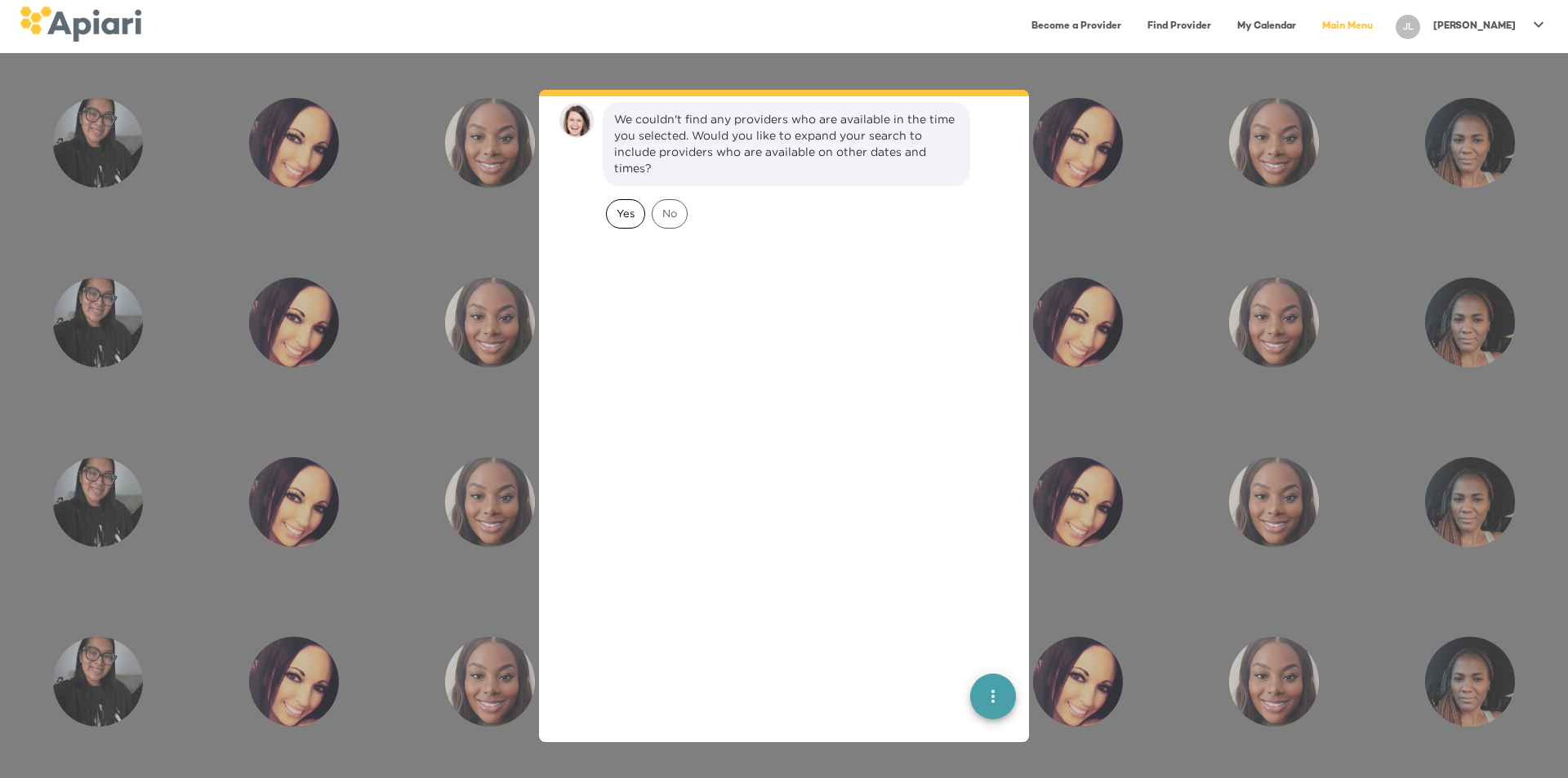
click at [622, 213] on span "Yes" at bounding box center [625, 213] width 38 height 16
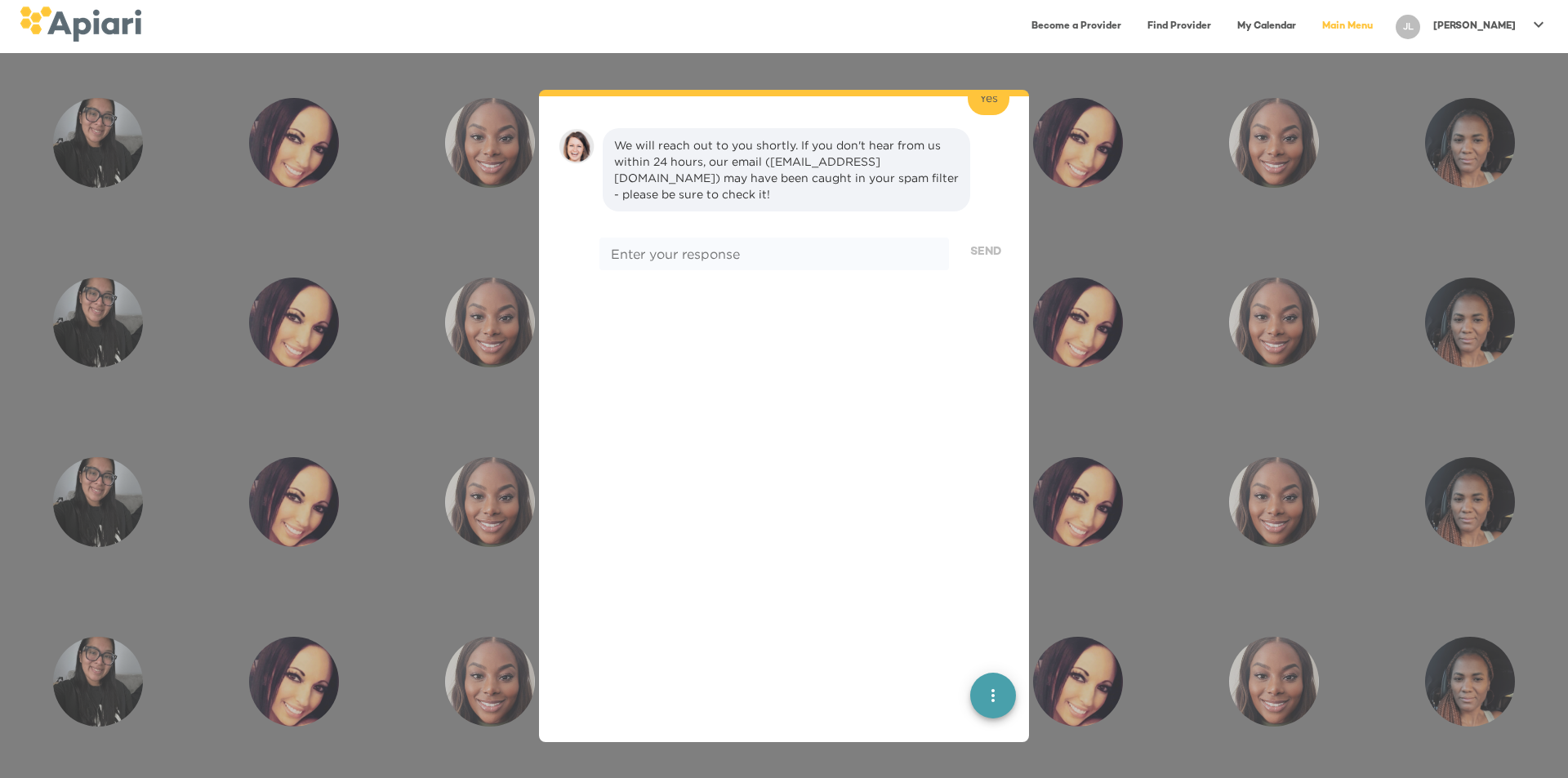
scroll to position [1409, 0]
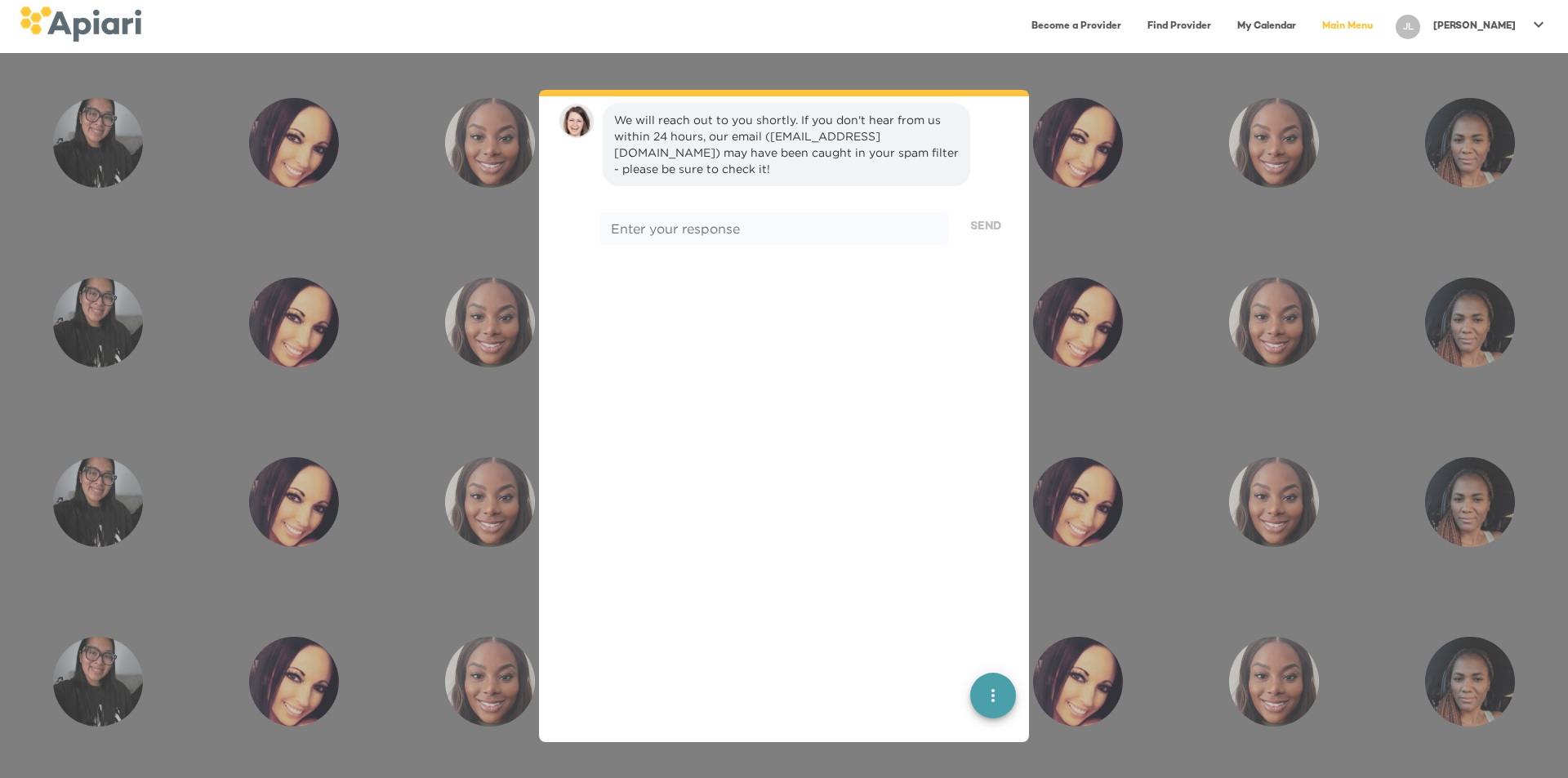
click at [1304, 26] on link "My Calendar" at bounding box center [1265, 27] width 78 height 33
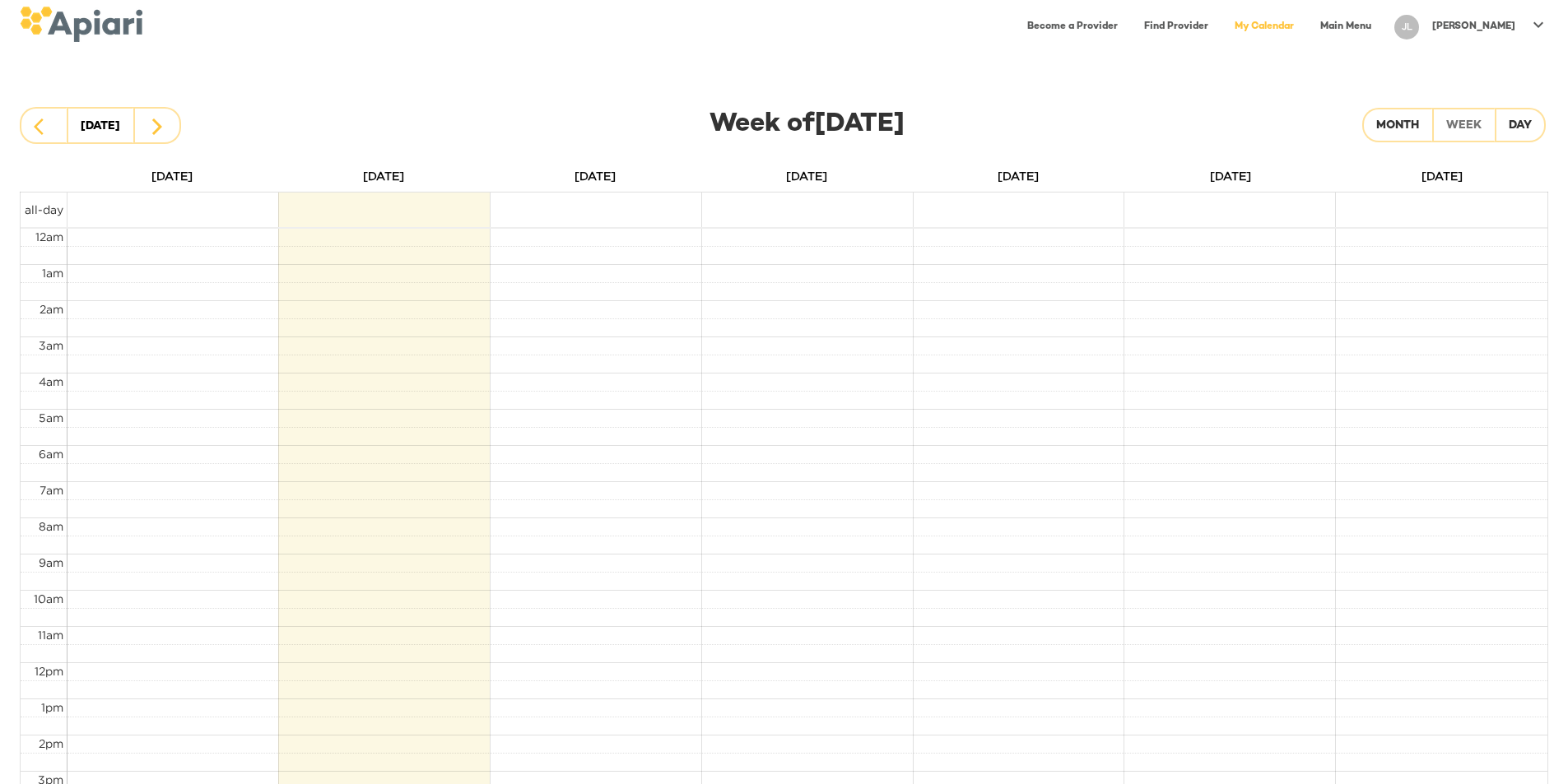
click at [1454, 246] on td at bounding box center [807, 255] width 1481 height 18
click at [1442, 214] on td at bounding box center [1441, 209] width 212 height 34
drag, startPoint x: 1430, startPoint y: 344, endPoint x: 1443, endPoint y: 371, distance: 30.0
click at [1429, 344] on td at bounding box center [807, 346] width 1481 height 18
click at [1454, 434] on tbody "12am 1am 2am 3am 4am 5am 6am 7am 8am 9am 10am 11am 12pm 1pm 2pm 3pm 4pm 5pm 6pm…" at bounding box center [784, 662] width 1527 height 868
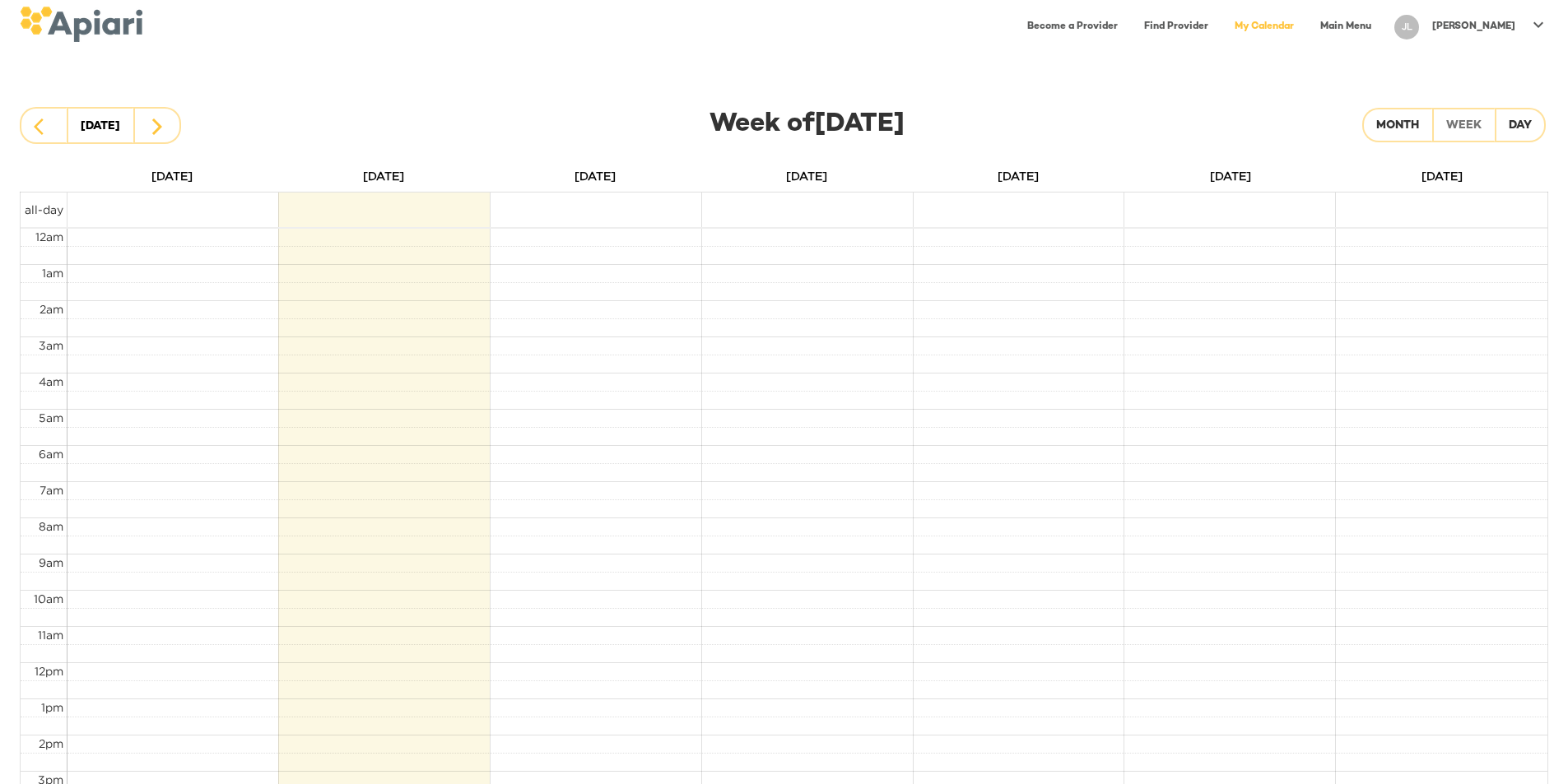
click at [1381, 25] on link "Main Menu" at bounding box center [1346, 27] width 71 height 33
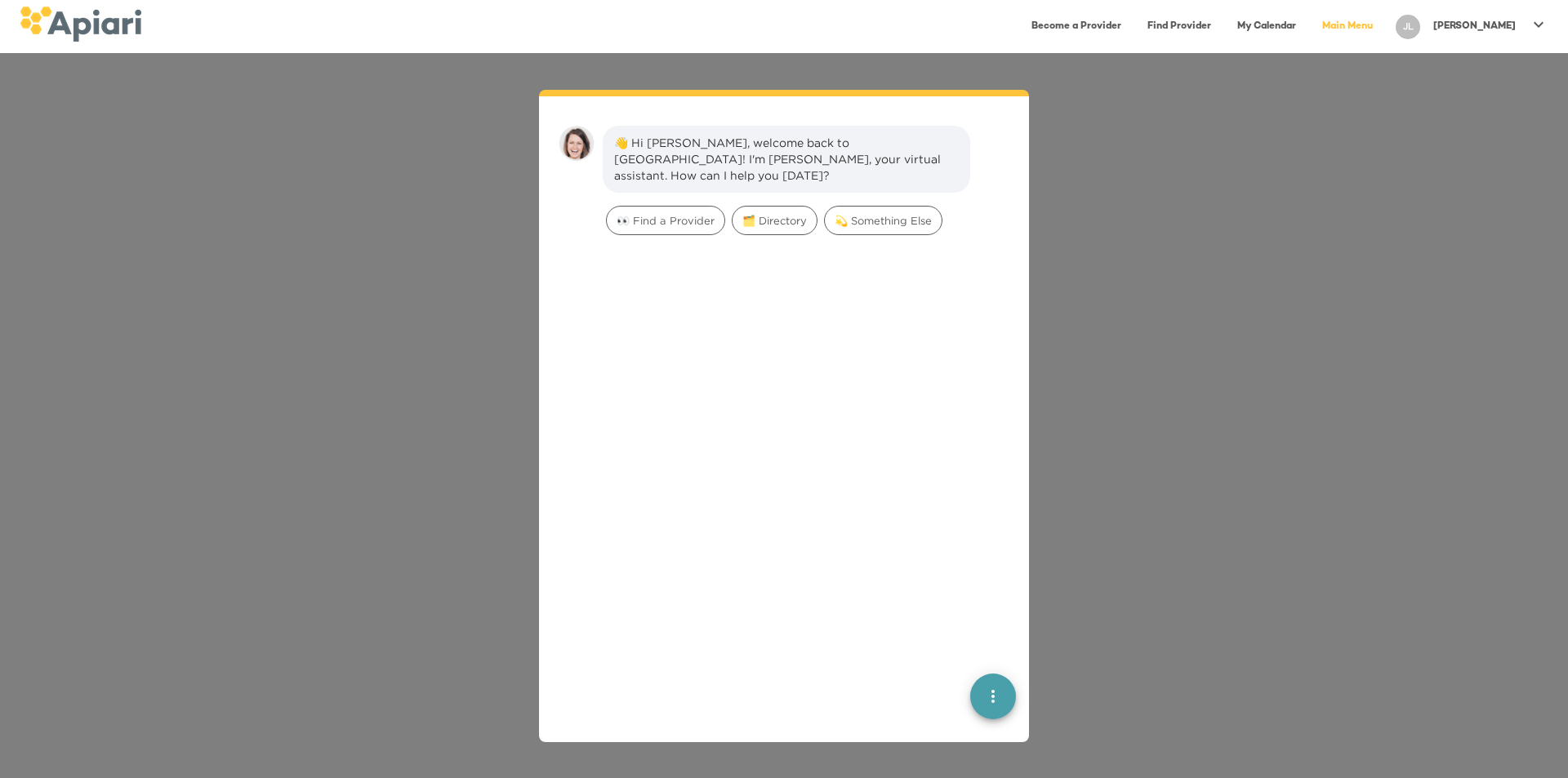
scroll to position [23, 0]
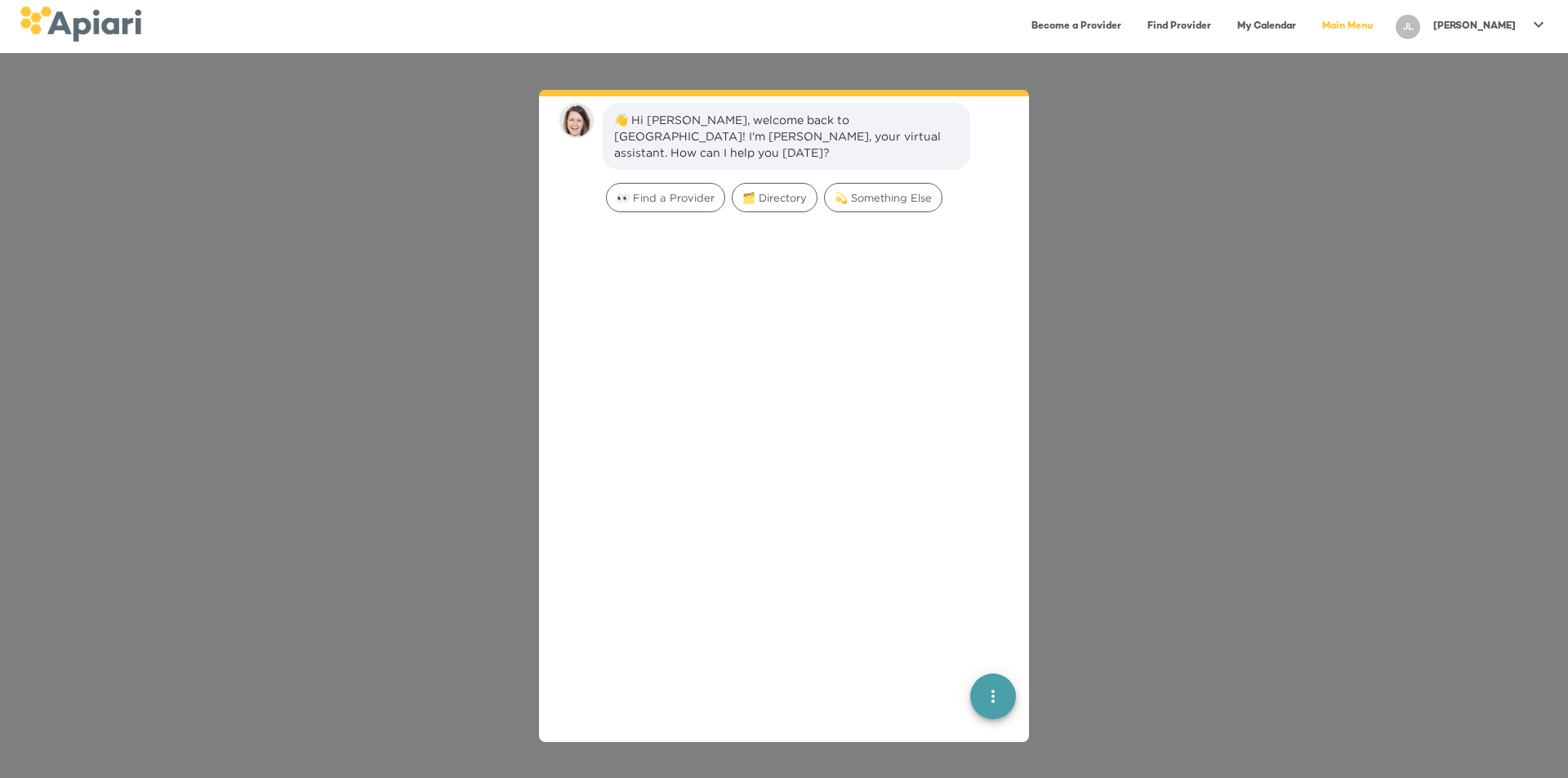
click at [1505, 32] on p "[PERSON_NAME]" at bounding box center [1474, 26] width 83 height 14
drag, startPoint x: 1225, startPoint y: 178, endPoint x: 1207, endPoint y: 181, distance: 18.2
click at [1224, 178] on div at bounding box center [784, 389] width 1568 height 778
click at [49, 26] on img at bounding box center [80, 24] width 122 height 35
